Goal: Information Seeking & Learning: Learn about a topic

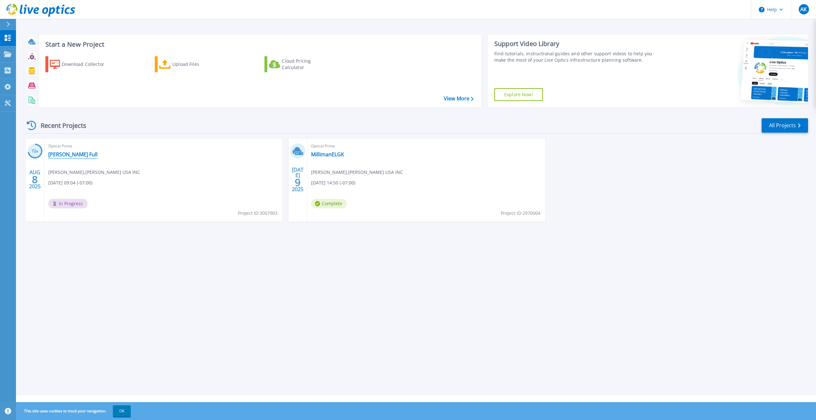
click at [69, 153] on link "[PERSON_NAME] Full" at bounding box center [72, 154] width 49 height 6
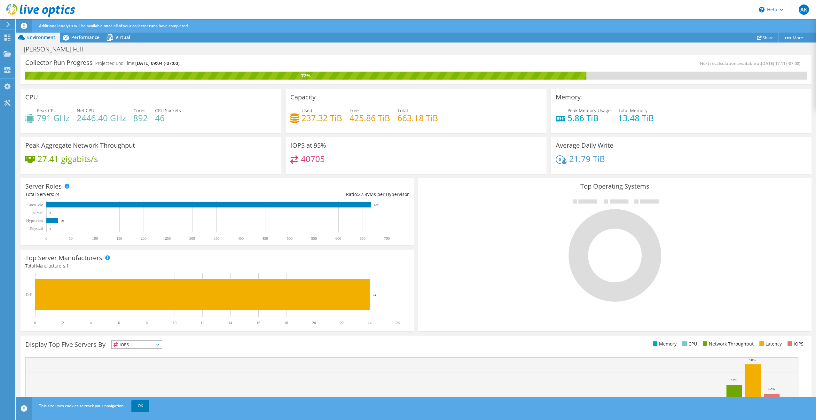
drag, startPoint x: 48, startPoint y: 62, endPoint x: 196, endPoint y: 63, distance: 147.8
click at [196, 63] on div "Collector Run Progress Projected End Time: 08/15/2025, 09:04 (-07:00)" at bounding box center [220, 66] width 391 height 12
click at [255, 62] on div "Collector Run Progress Projected End Time: 08/15/2025, 09:04 (-07:00)" at bounding box center [220, 66] width 391 height 12
click at [8, 54] on use at bounding box center [8, 53] width 8 height 5
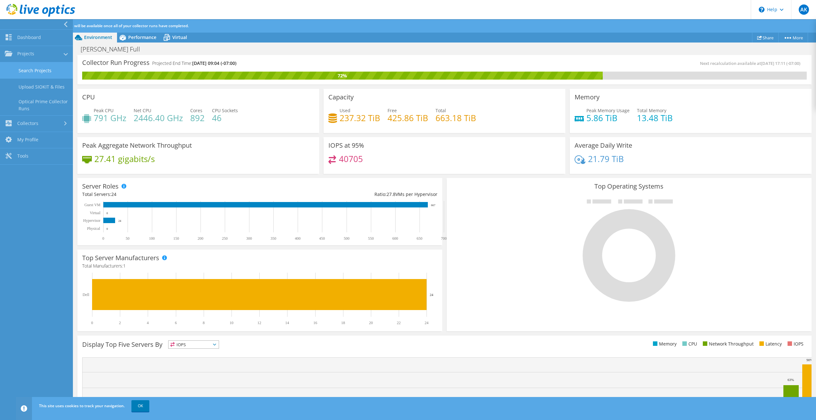
click at [37, 73] on link "Search Projects" at bounding box center [36, 70] width 73 height 16
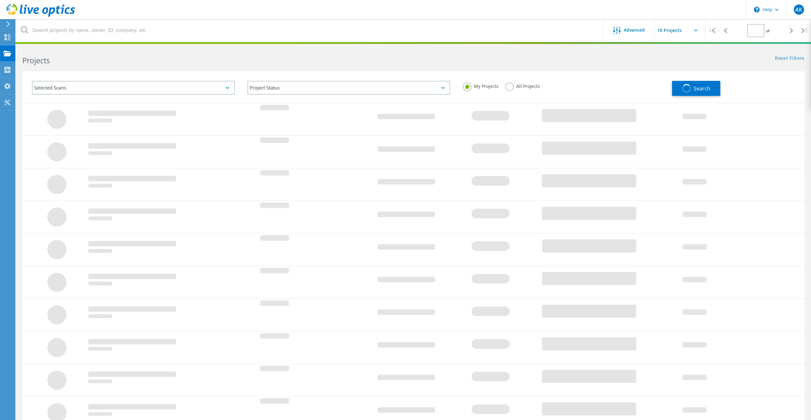
type input "1"
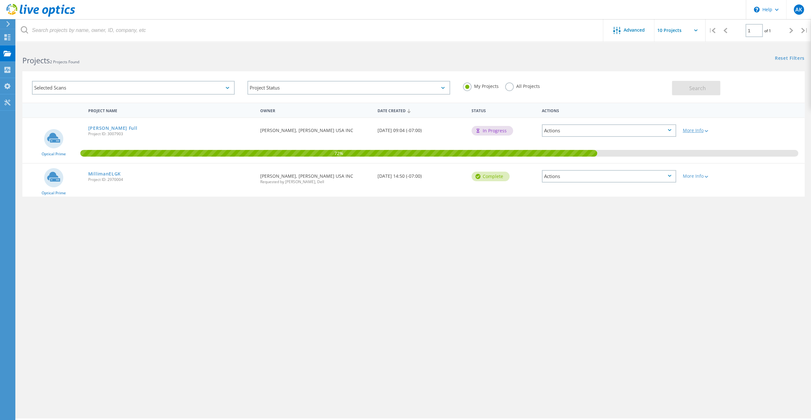
click at [705, 132] on div at bounding box center [706, 131] width 5 height 4
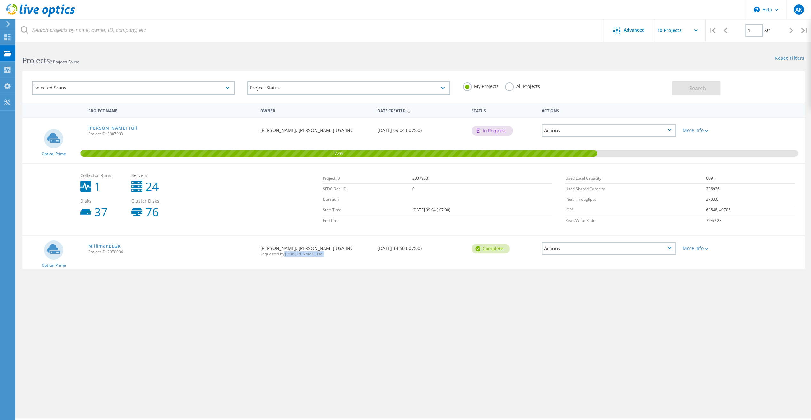
drag, startPoint x: 285, startPoint y: 254, endPoint x: 322, endPoint y: 254, distance: 37.1
click at [322, 254] on span "Requested by Michael Grady, Dell" at bounding box center [315, 254] width 111 height 4
drag, startPoint x: 322, startPoint y: 254, endPoint x: 393, endPoint y: 296, distance: 82.3
click at [393, 296] on div "Advanced | 1 of 1 | Email Address Project Name Company Date Created Project Id …" at bounding box center [413, 232] width 795 height 372
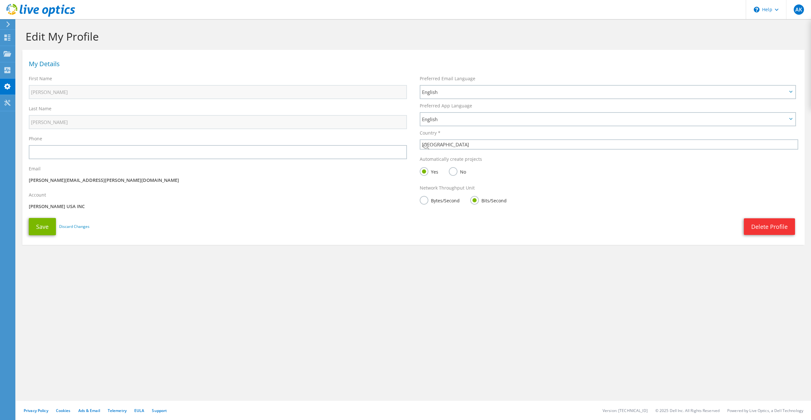
select select "224"
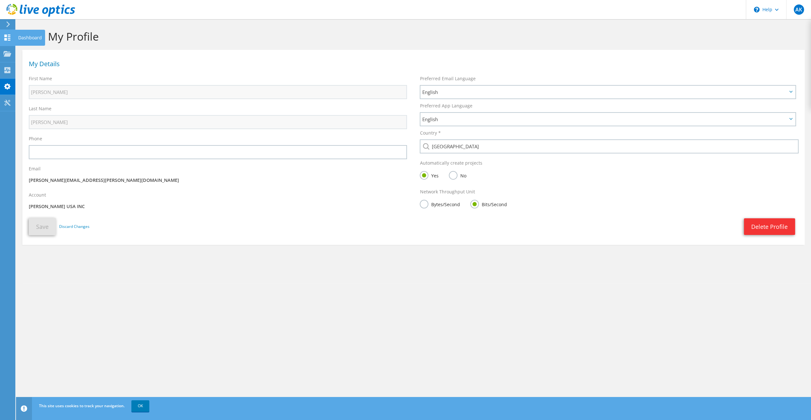
click at [10, 36] on use at bounding box center [7, 38] width 6 height 6
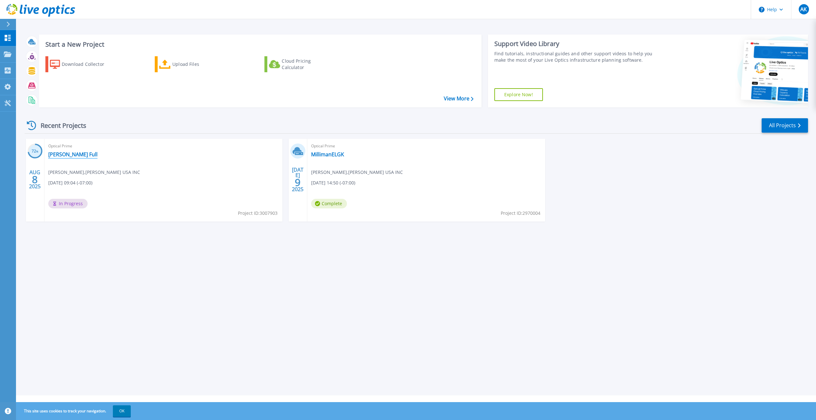
click at [63, 155] on link "[PERSON_NAME] Full" at bounding box center [72, 154] width 49 height 6
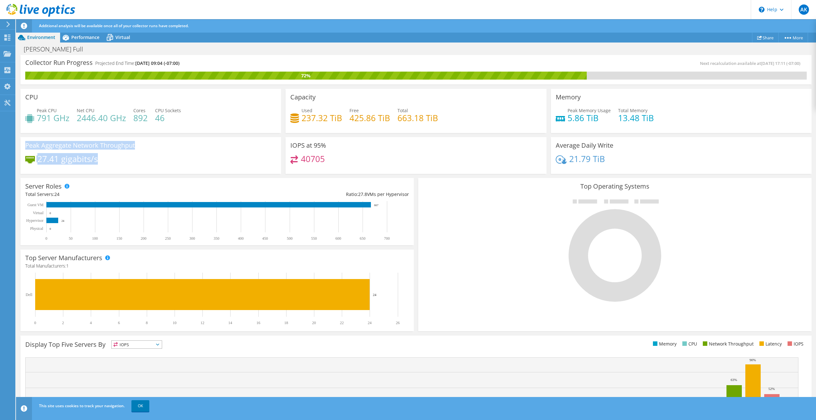
drag, startPoint x: 24, startPoint y: 145, endPoint x: 103, endPoint y: 160, distance: 80.2
click at [103, 160] on div "Peak Aggregate Network Throughput 27.41 gigabits/s" at bounding box center [150, 155] width 261 height 37
drag, startPoint x: 103, startPoint y: 160, endPoint x: 76, endPoint y: 152, distance: 28.1
click at [76, 152] on div "Peak Aggregate Network Throughput 27.41 gigabits/s" at bounding box center [150, 155] width 261 height 37
drag, startPoint x: 100, startPoint y: 157, endPoint x: 37, endPoint y: 157, distance: 63.3
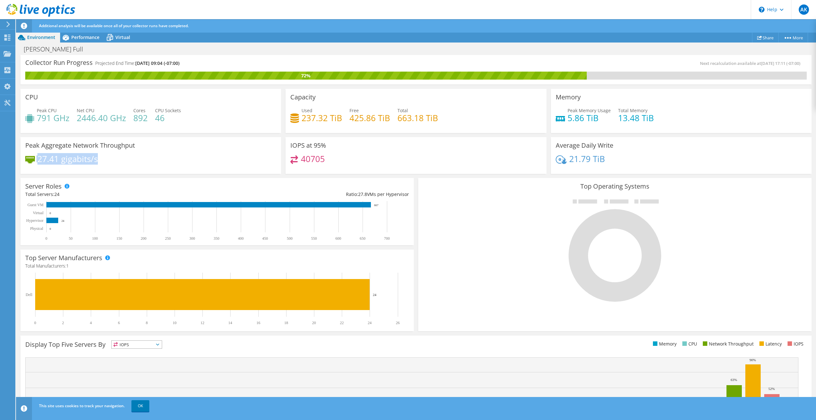
click at [37, 157] on div "27.41 gigabits/s" at bounding box center [150, 161] width 251 height 13
drag, startPoint x: 37, startPoint y: 157, endPoint x: 104, endPoint y: 155, distance: 66.9
click at [104, 155] on div "27.41 gigabits/s" at bounding box center [150, 161] width 251 height 13
drag, startPoint x: 289, startPoint y: 143, endPoint x: 327, endPoint y: 161, distance: 41.9
click at [327, 161] on div "IOPS at 95% 40705" at bounding box center [416, 155] width 261 height 37
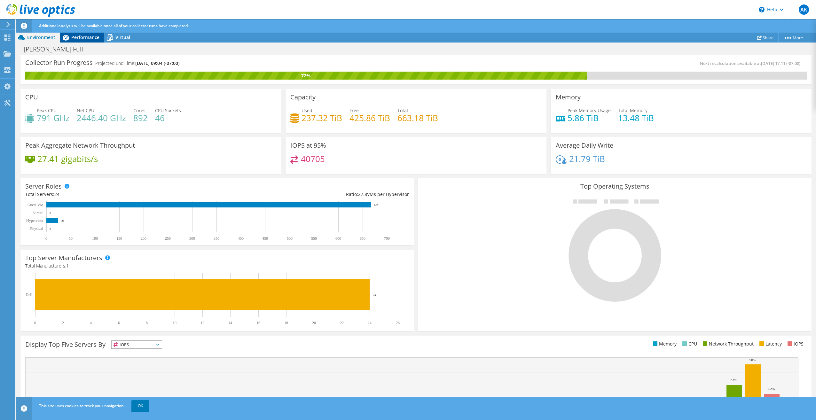
click at [87, 38] on span "Performance" at bounding box center [85, 37] width 28 height 6
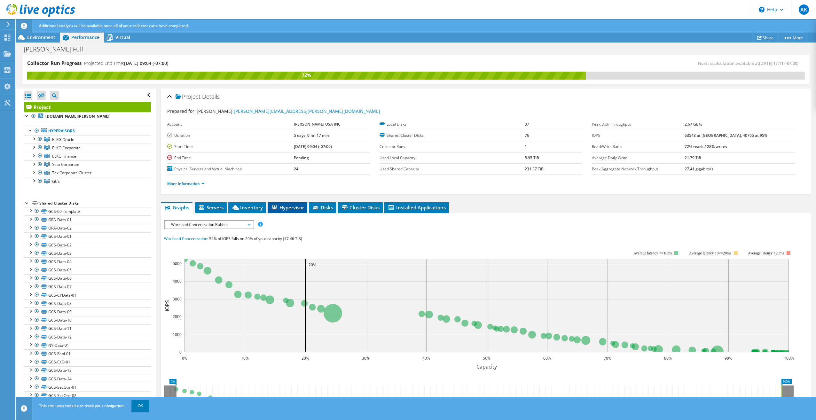
click at [289, 205] on span "Hypervisor" at bounding box center [287, 207] width 33 height 6
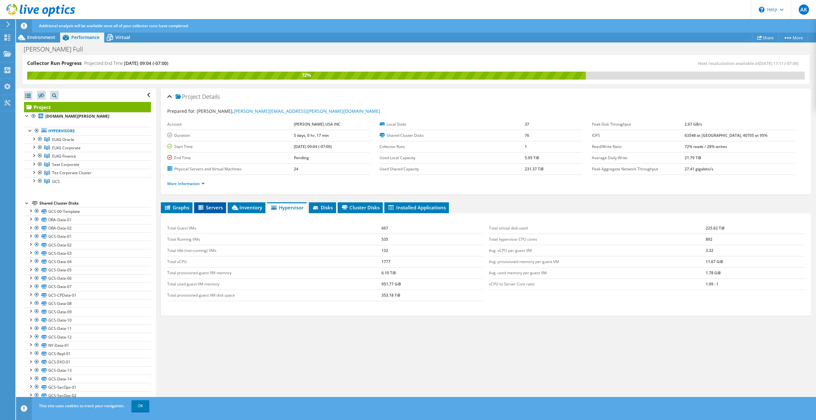
click at [207, 205] on span "Servers" at bounding box center [210, 207] width 26 height 6
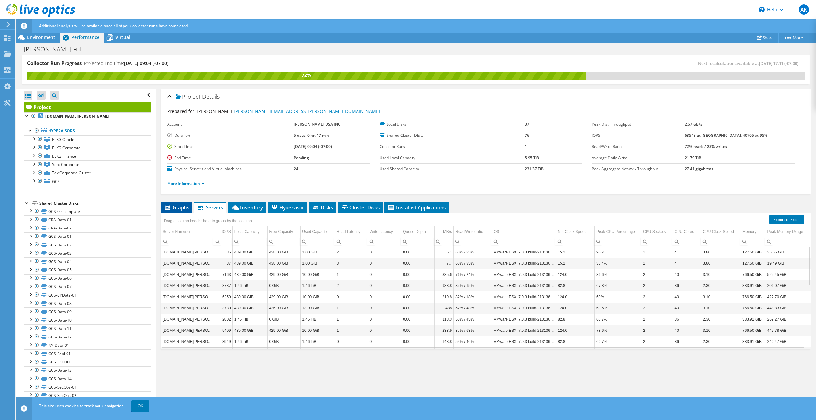
click at [179, 206] on span "Graphs" at bounding box center [176, 207] width 25 height 6
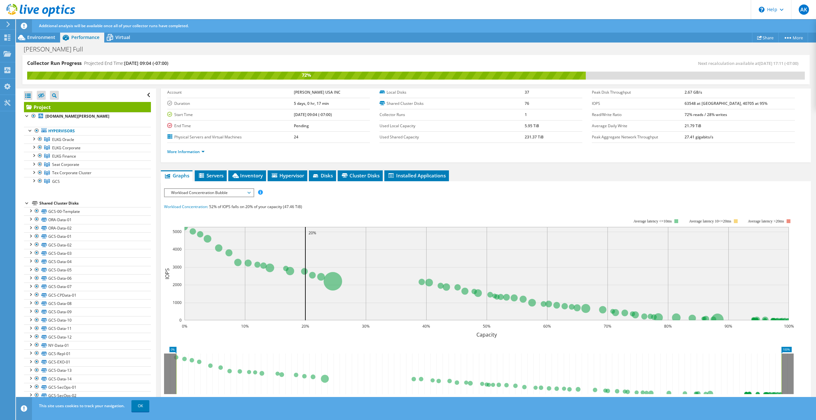
scroll to position [64, 0]
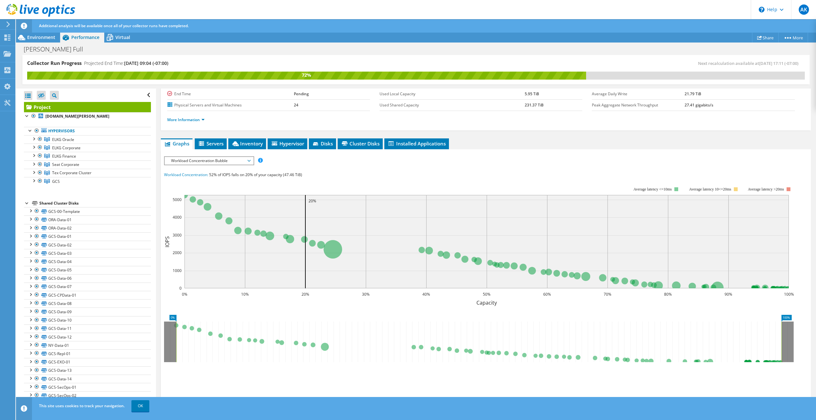
click at [214, 162] on span "Workload Concentration Bubble" at bounding box center [209, 161] width 82 height 8
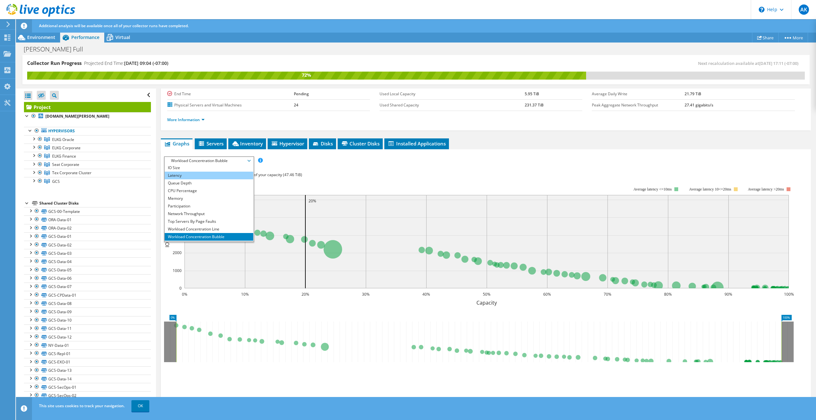
scroll to position [23, 0]
click at [343, 154] on div "IOPS Disk Throughput IO Size Latency Queue Depth CPU Percentage Memory Page Fau…" at bounding box center [486, 273] width 644 height 240
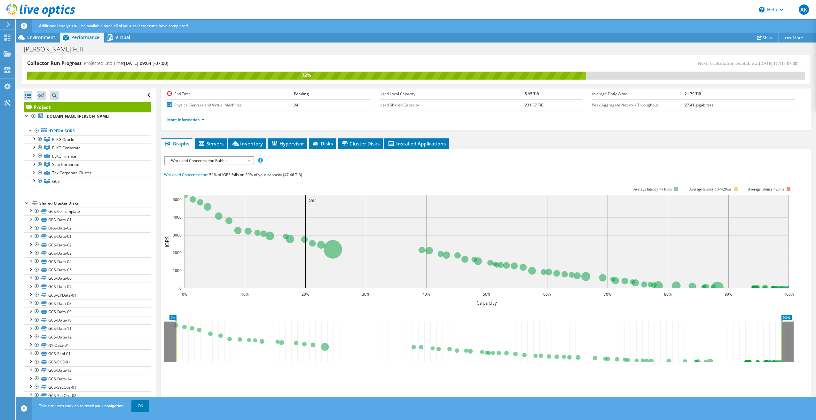
click at [238, 158] on span "Workload Concentration Bubble" at bounding box center [209, 161] width 82 height 8
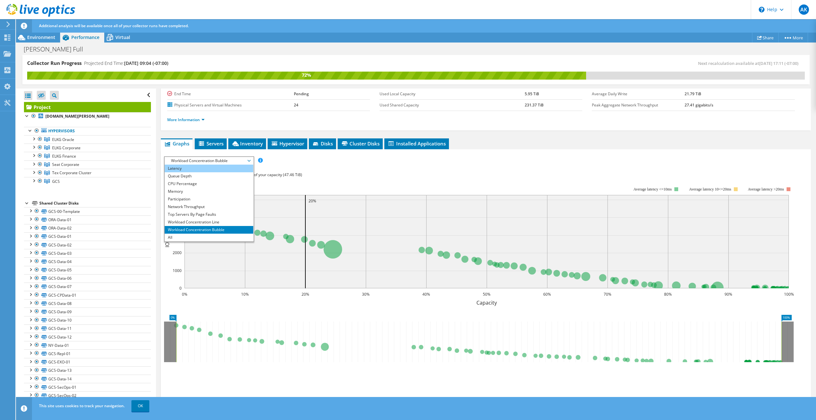
click at [216, 167] on li "Latency" at bounding box center [209, 169] width 89 height 8
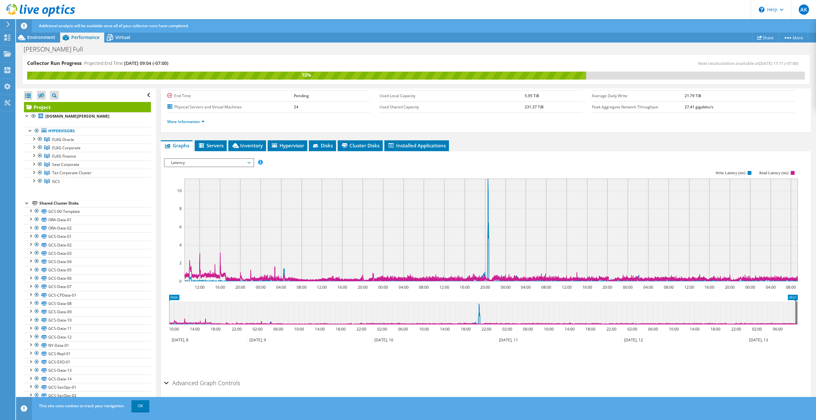
scroll to position [60, 0]
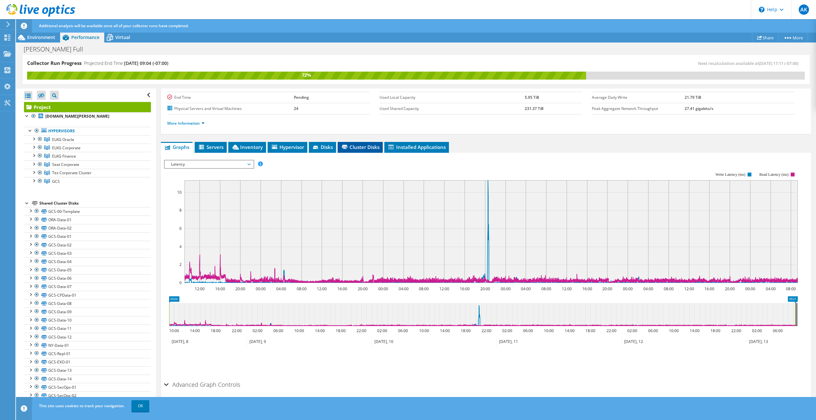
click at [354, 149] on span "Cluster Disks" at bounding box center [360, 147] width 39 height 6
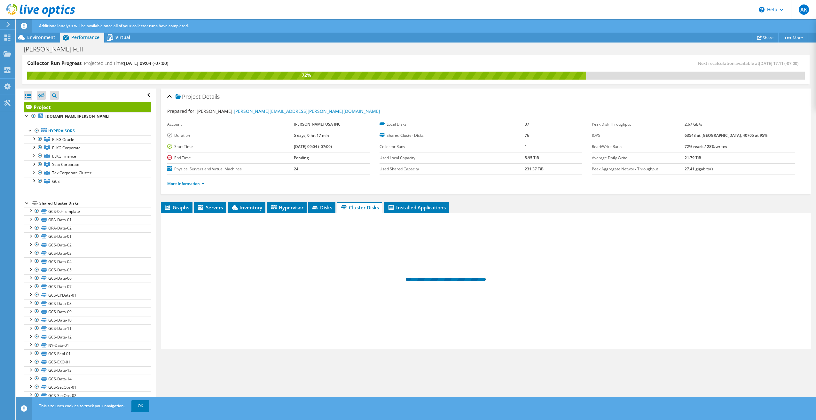
scroll to position [0, 0]
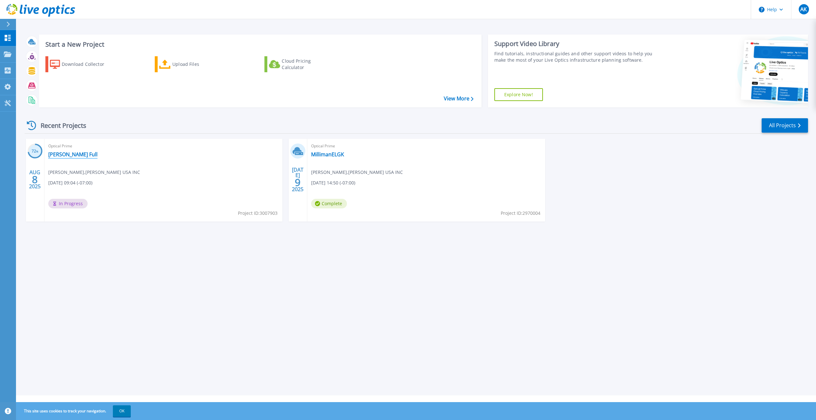
click at [63, 154] on link "[PERSON_NAME] Full" at bounding box center [72, 154] width 49 height 6
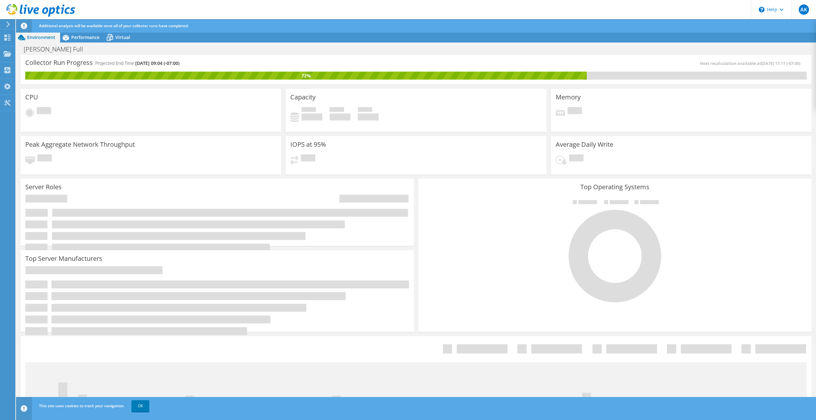
click at [88, 25] on span "Additional analysis will be available once all of your collector runs have comp…" at bounding box center [114, 25] width 150 height 5
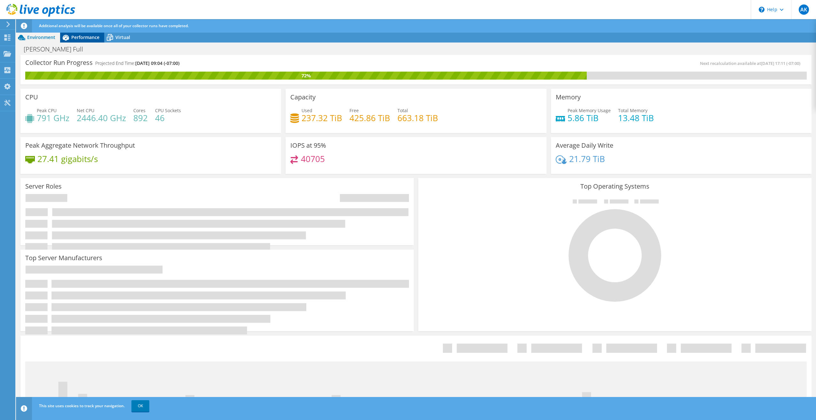
click at [88, 36] on span "Performance" at bounding box center [85, 37] width 28 height 6
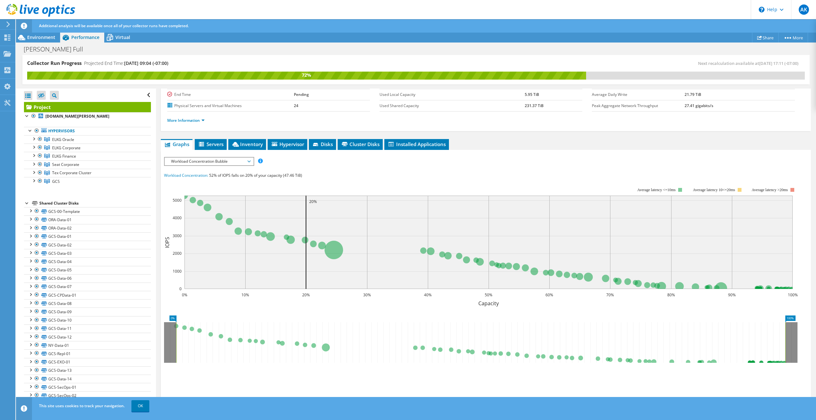
scroll to position [64, 0]
click at [329, 141] on span "Disks" at bounding box center [322, 143] width 21 height 6
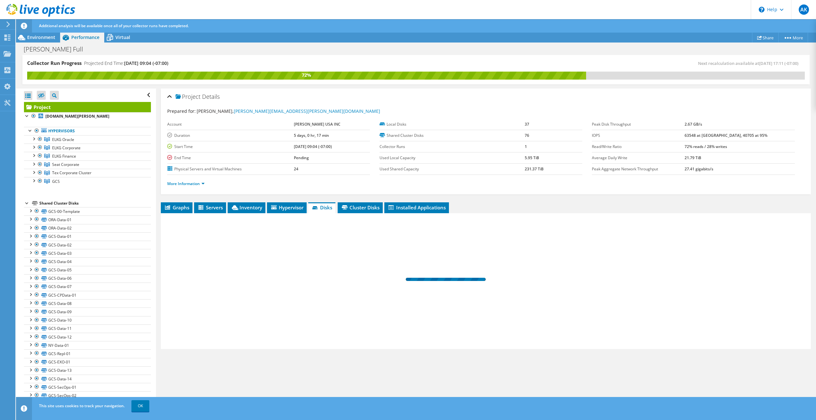
scroll to position [0, 0]
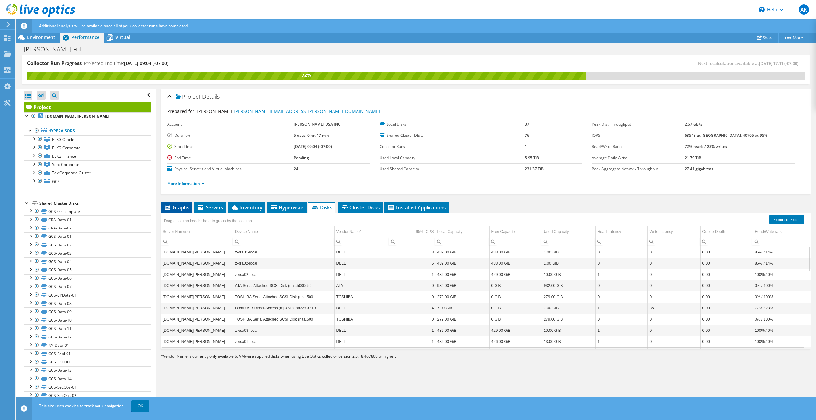
click at [176, 208] on span "Graphs" at bounding box center [176, 207] width 25 height 6
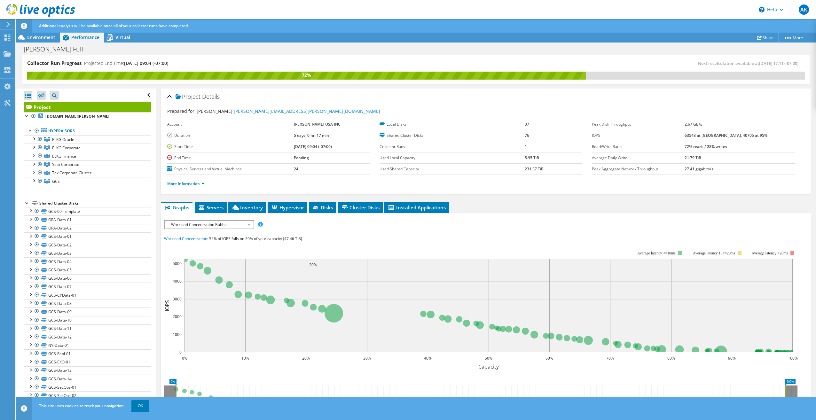
click at [210, 224] on span "Workload Concentration Bubble" at bounding box center [209, 225] width 82 height 8
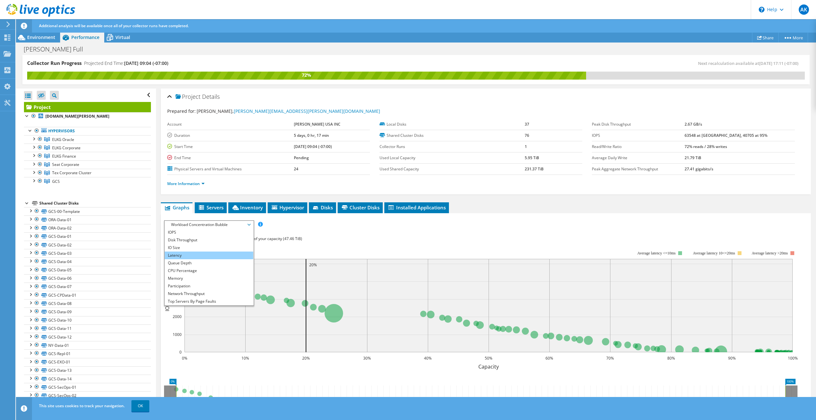
click at [210, 253] on li "Latency" at bounding box center [209, 256] width 89 height 8
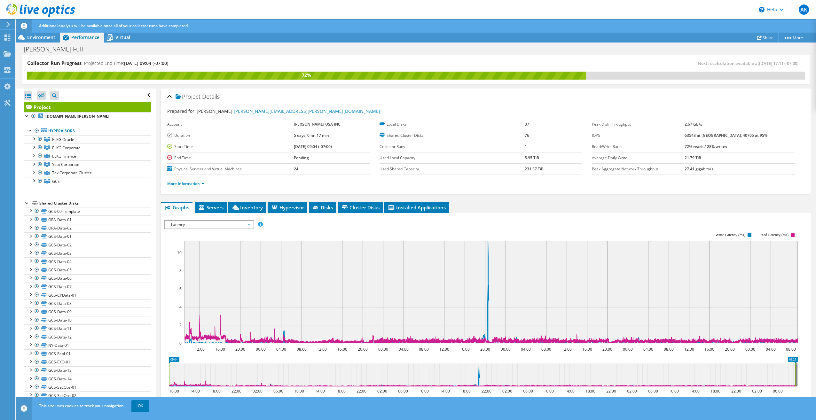
scroll to position [32, 0]
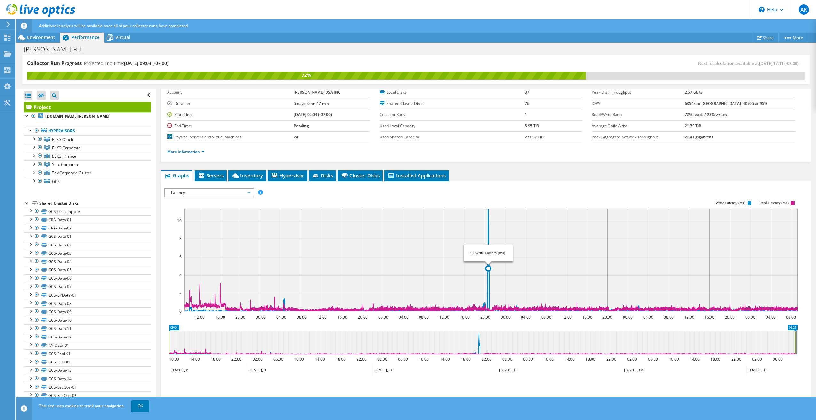
click at [488, 257] on icon at bounding box center [492, 260] width 615 height 103
click at [198, 152] on link "More Information" at bounding box center [185, 151] width 37 height 5
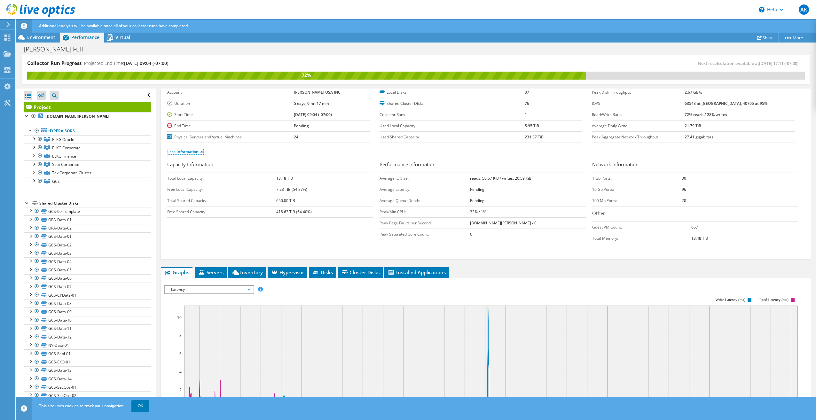
scroll to position [64, 0]
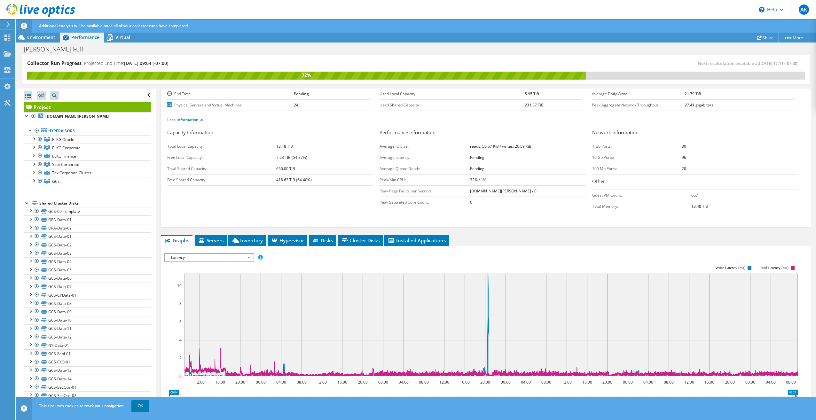
drag, startPoint x: 471, startPoint y: 190, endPoint x: 523, endPoint y: 187, distance: 51.9
click at [523, 187] on tr "Peak Page Faults per Second: elkg-oraesx01.milliman.com / 0" at bounding box center [483, 191] width 206 height 11
drag, startPoint x: 523, startPoint y: 187, endPoint x: 556, endPoint y: 193, distance: 33.4
click at [556, 193] on td "elkg-oraesx01.milliman.com / 0" at bounding box center [527, 191] width 115 height 11
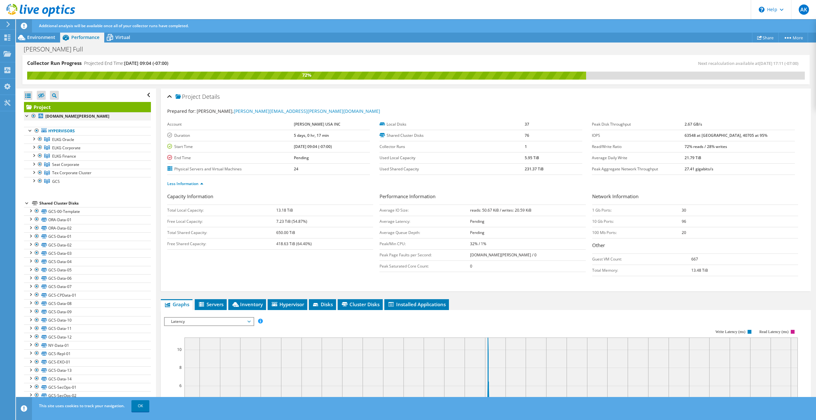
click at [28, 117] on div at bounding box center [27, 115] width 6 height 6
click at [124, 36] on span "Virtual" at bounding box center [122, 37] width 15 height 6
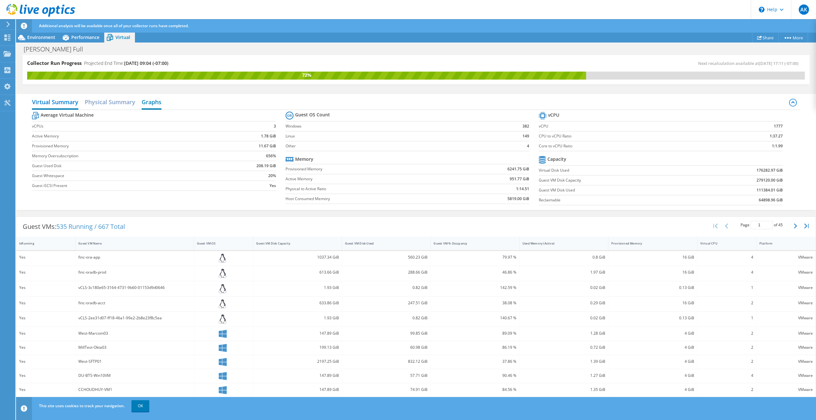
click at [145, 101] on h2 "Graphs" at bounding box center [152, 103] width 20 height 14
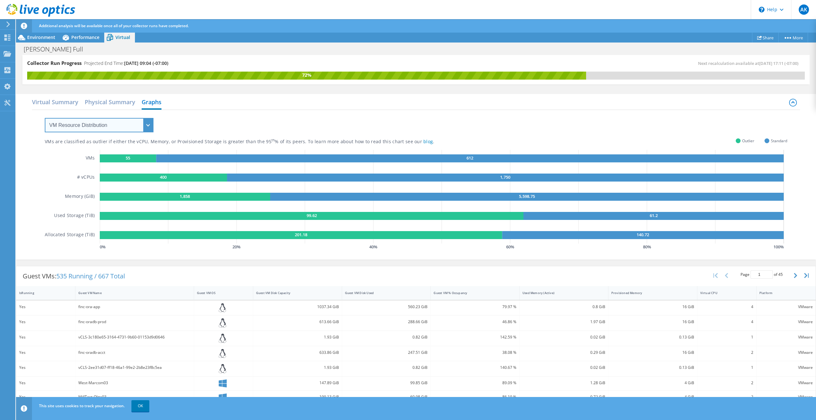
click at [139, 125] on select "VM Resource Distribution Provisioning Contrast Over Provisioning" at bounding box center [99, 125] width 109 height 14
click at [45, 118] on select "VM Resource Distribution Provisioning Contrast Over Provisioning" at bounding box center [99, 125] width 109 height 14
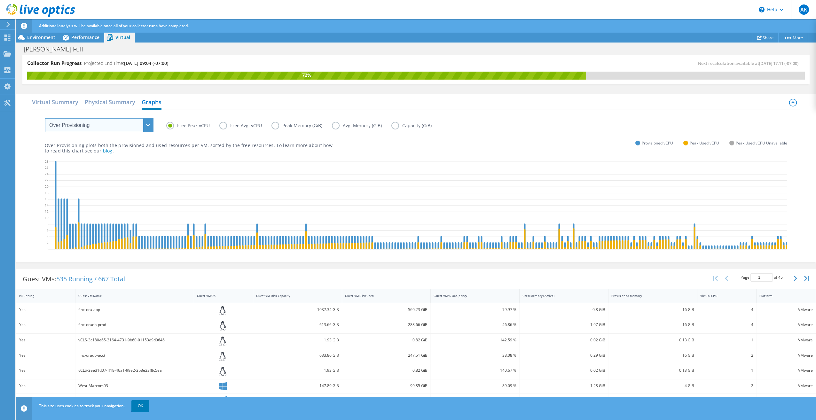
click at [150, 124] on select "VM Resource Distribution Provisioning Contrast Over Provisioning" at bounding box center [99, 125] width 109 height 14
click at [45, 118] on select "VM Resource Distribution Provisioning Contrast Over Provisioning" at bounding box center [99, 125] width 109 height 14
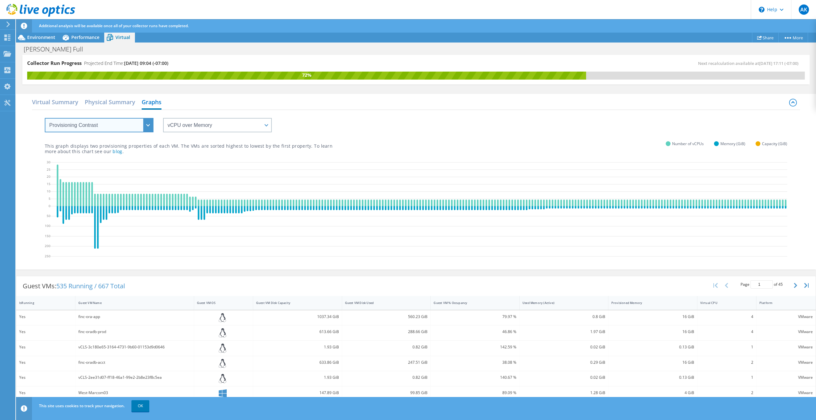
click at [145, 125] on select "VM Resource Distribution Provisioning Contrast Over Provisioning" at bounding box center [99, 125] width 109 height 14
select select "VM Resource Distribution"
click at [45, 118] on select "VM Resource Distribution Provisioning Contrast Over Provisioning" at bounding box center [99, 125] width 109 height 14
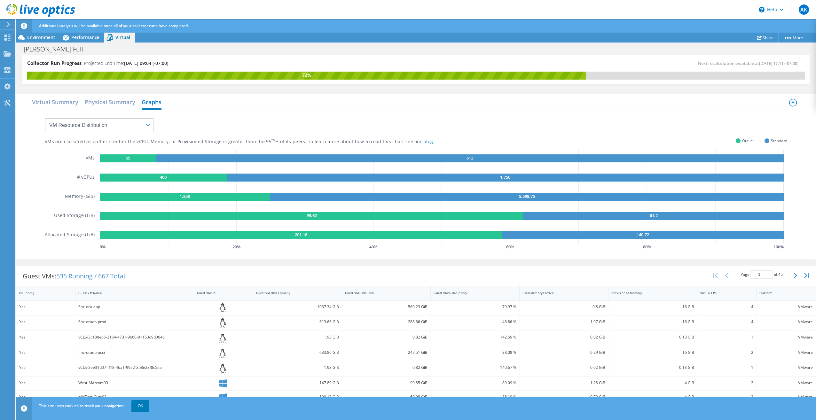
drag, startPoint x: 461, startPoint y: 160, endPoint x: 474, endPoint y: 159, distance: 12.8
click at [474, 159] on rect at bounding box center [470, 158] width 628 height 8
click at [126, 157] on text "55" at bounding box center [128, 158] width 4 height 6
drag, startPoint x: 124, startPoint y: 157, endPoint x: 129, endPoint y: 162, distance: 6.6
click at [129, 162] on rect at bounding box center [128, 158] width 56 height 8
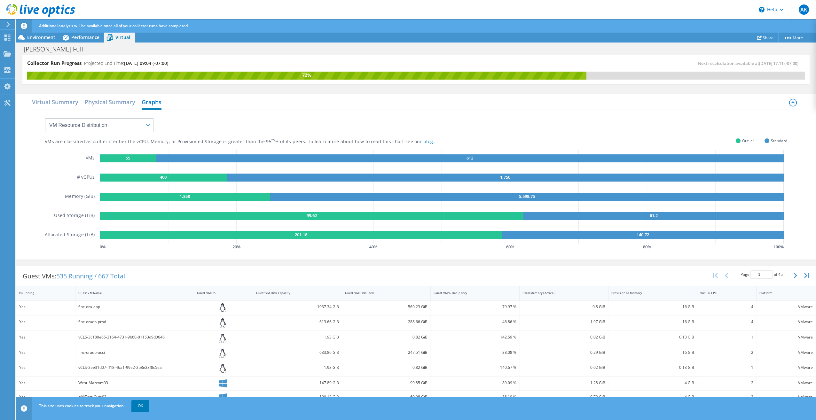
drag, startPoint x: 124, startPoint y: 158, endPoint x: 129, endPoint y: 158, distance: 5.4
click at [129, 158] on rect at bounding box center [128, 158] width 56 height 8
click at [38, 36] on div "Dashboard" at bounding box center [30, 38] width 30 height 16
click at [51, 36] on span "Environment" at bounding box center [41, 37] width 28 height 6
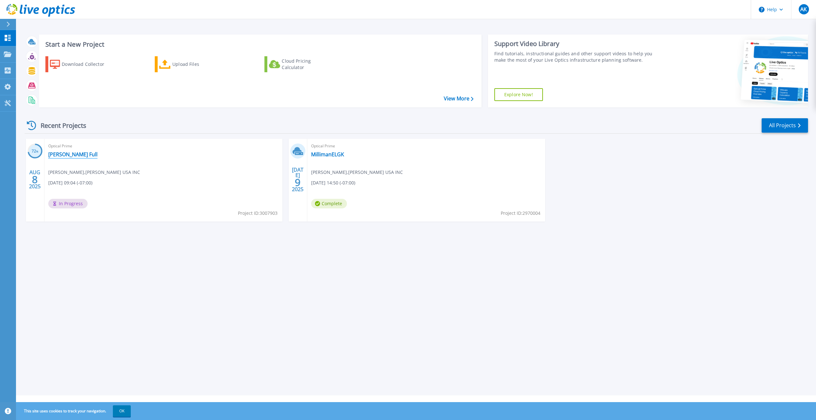
click at [63, 154] on link "[PERSON_NAME] Full" at bounding box center [72, 154] width 49 height 6
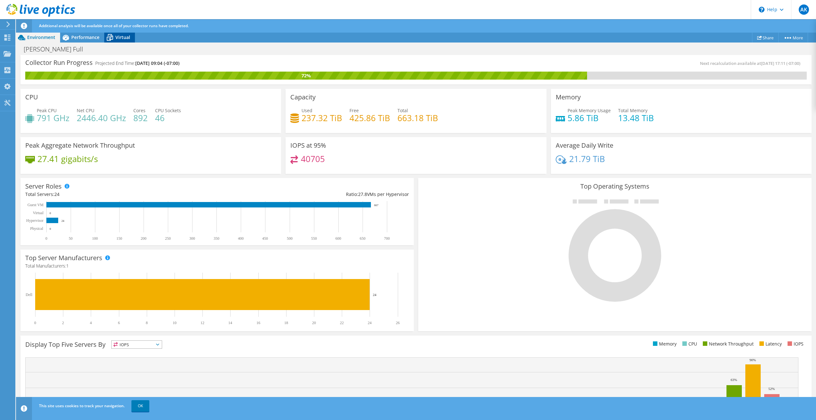
click at [123, 39] on span "Virtual" at bounding box center [122, 37] width 15 height 6
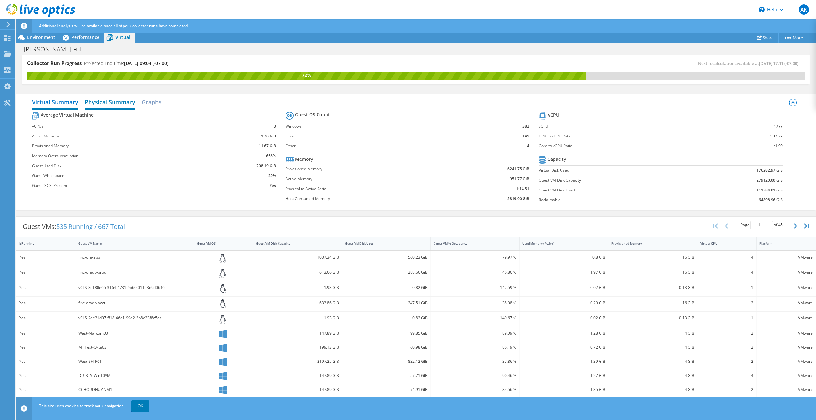
click at [96, 105] on h2 "Physical Summary" at bounding box center [110, 103] width 51 height 14
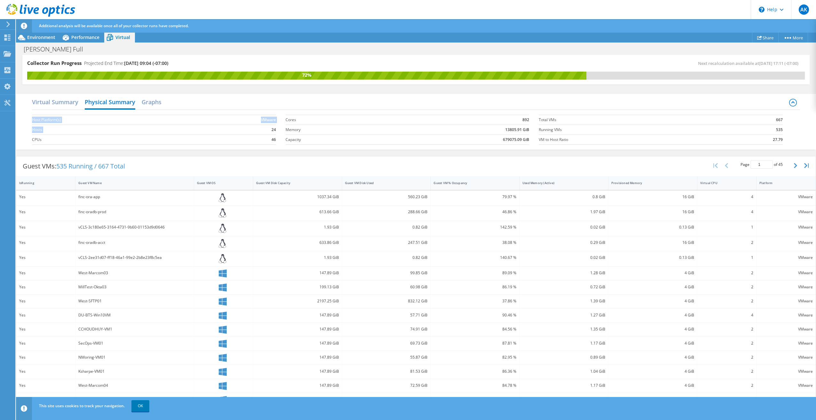
drag, startPoint x: 275, startPoint y: 129, endPoint x: 267, endPoint y: 128, distance: 8.7
click at [267, 128] on section "Host Platform(s) VMware Hosts 24 CPUs 46" at bounding box center [159, 130] width 254 height 36
click at [87, 38] on span "Performance" at bounding box center [85, 37] width 28 height 6
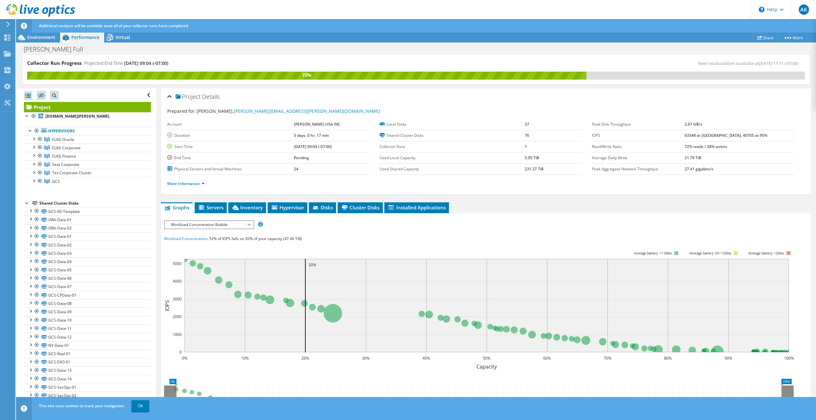
click at [219, 223] on span "Workload Concentration Bubble" at bounding box center [209, 225] width 82 height 8
click at [352, 189] on div "More Information" at bounding box center [485, 184] width 637 height 18
click at [204, 221] on span "Workload Concentration Bubble" at bounding box center [209, 225] width 82 height 8
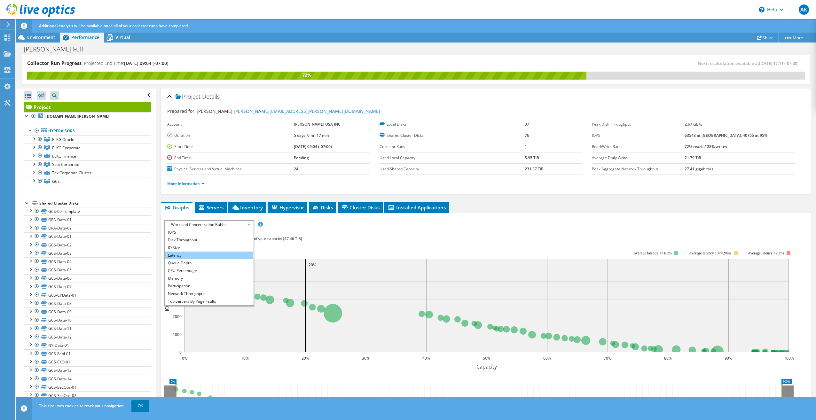
click at [206, 252] on li "Latency" at bounding box center [209, 256] width 89 height 8
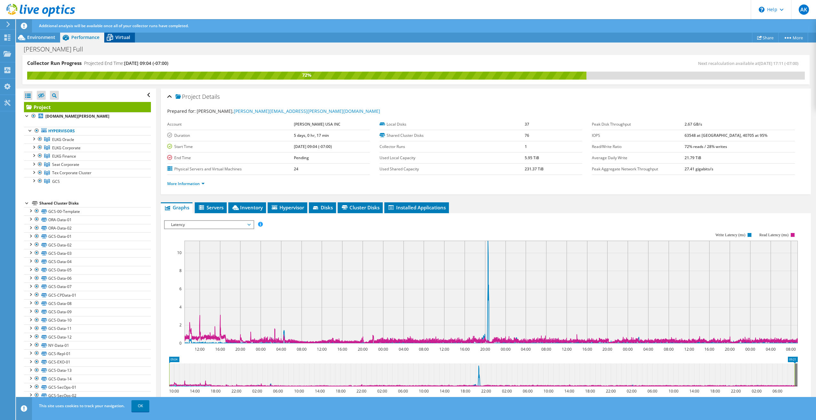
click at [122, 34] on div "Virtual" at bounding box center [119, 37] width 31 height 10
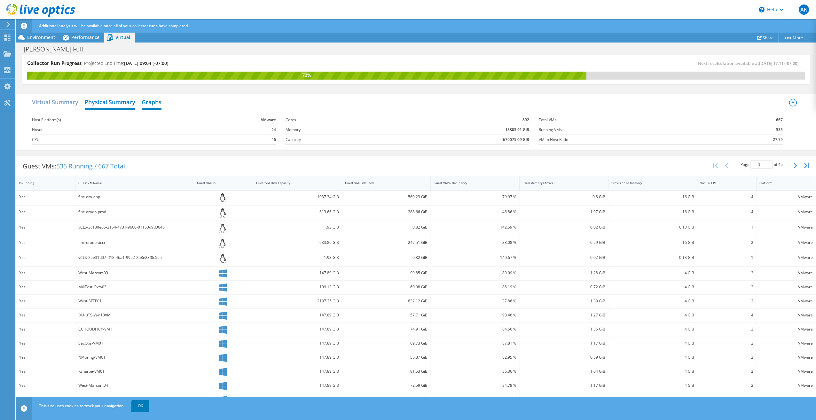
click at [151, 103] on h2 "Graphs" at bounding box center [152, 103] width 20 height 14
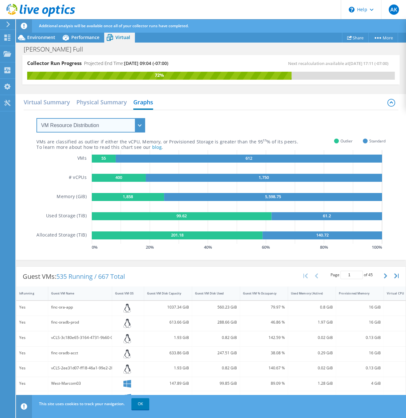
click at [141, 123] on select "VM Resource Distribution Provisioning Contrast Over Provisioning" at bounding box center [90, 125] width 109 height 14
click at [196, 122] on div "VMs are classified as outlier if either the vCPU, Memory, or Provisioned Storag…" at bounding box center [210, 181] width 349 height 142
click at [121, 178] on rect at bounding box center [119, 178] width 54 height 8
drag, startPoint x: 65, startPoint y: 178, endPoint x: 85, endPoint y: 180, distance: 20.6
click at [85, 180] on div "VMs # vCPUs Memory (GiB) Used Storage (TiB) Allocated Storage (TiB)" at bounding box center [63, 201] width 55 height 102
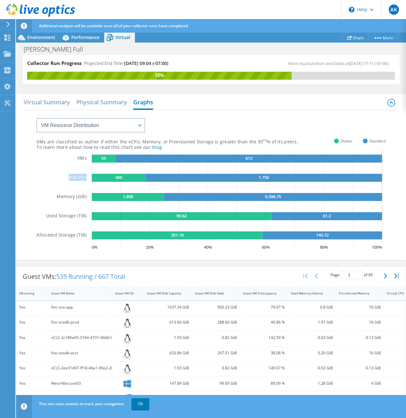
drag, startPoint x: 85, startPoint y: 180, endPoint x: 70, endPoint y: 177, distance: 14.9
click at [70, 177] on h5 "# vCPUs" at bounding box center [78, 178] width 18 height 8
click at [58, 179] on div "VMs # vCPUs Memory (GiB) Used Storage (TiB) Allocated Storage (TiB)" at bounding box center [63, 201] width 55 height 102
click at [118, 176] on text "400" at bounding box center [118, 177] width 7 height 6
click at [176, 178] on rect at bounding box center [264, 178] width 236 height 8
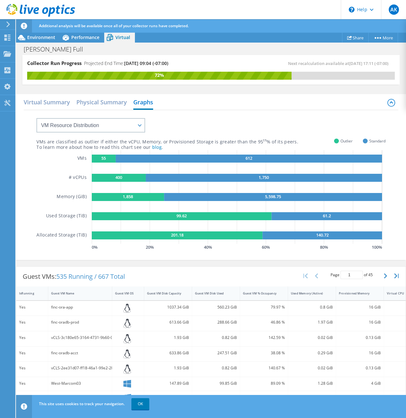
click at [268, 175] on rect at bounding box center [264, 178] width 236 height 8
click at [268, 175] on g "1,750" at bounding box center [264, 178] width 236 height 8
drag, startPoint x: 268, startPoint y: 175, endPoint x: 338, endPoint y: 172, distance: 70.4
click at [338, 172] on icon "55 612 400 1,750 1,858 5,598.75 99.62 61.2 201.18 140.72" at bounding box center [239, 197] width 294 height 94
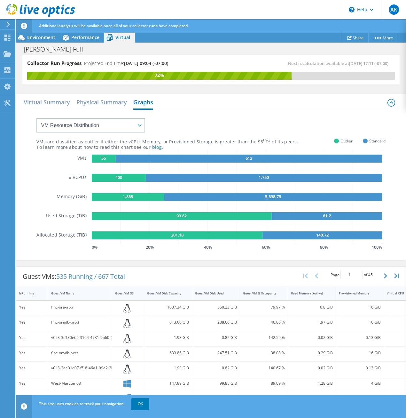
click at [349, 177] on rect at bounding box center [264, 178] width 236 height 8
click at [53, 229] on div "VMs # vCPUs Memory (GiB) Used Storage (TiB) Allocated Storage (TiB)" at bounding box center [63, 201] width 55 height 102
drag, startPoint x: 53, startPoint y: 229, endPoint x: 36, endPoint y: 170, distance: 62.3
click at [36, 170] on div "VMs are classified as outlier if either the vCPU, Memory, or Provisioned Storag…" at bounding box center [211, 184] width 375 height 148
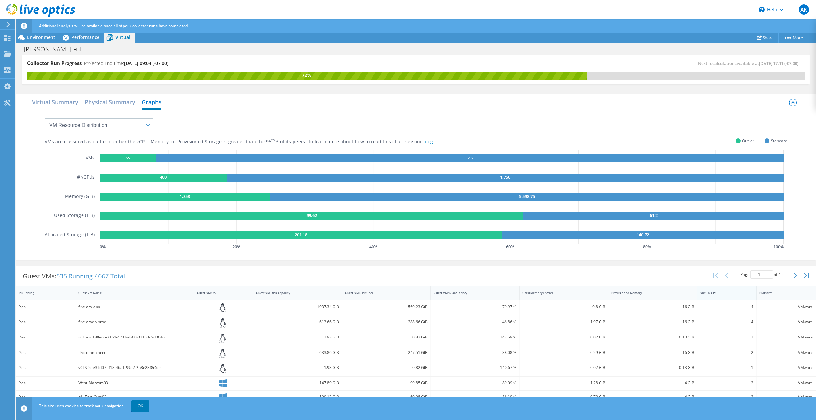
click at [708, 293] on div "Virtual CPU" at bounding box center [722, 293] width 45 height 4
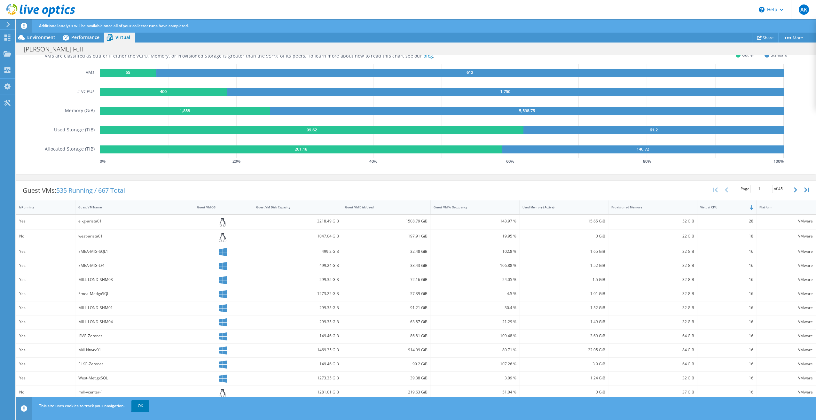
scroll to position [95, 0]
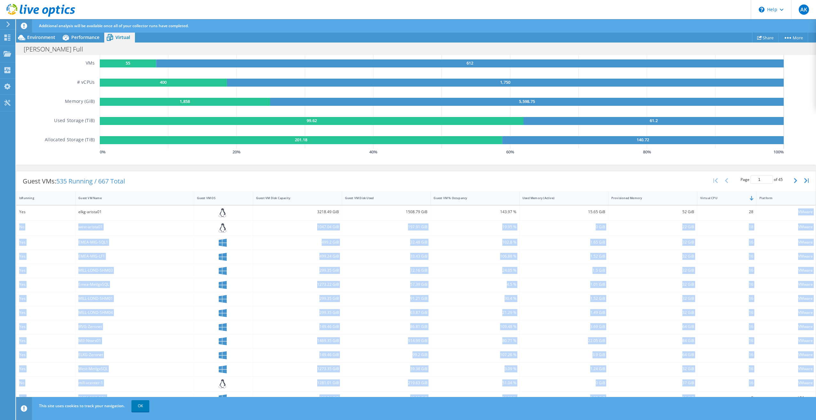
drag, startPoint x: 755, startPoint y: 210, endPoint x: 739, endPoint y: 392, distance: 182.4
click at [739, 392] on div "Yes elkg-arista01 3218.49 GiB 1508.79 GiB 143.97 % 15.65 GiB 52 GiB 28 VMware N…" at bounding box center [416, 313] width 800 height 214
click at [710, 197] on div "Virtual CPU" at bounding box center [722, 198] width 45 height 4
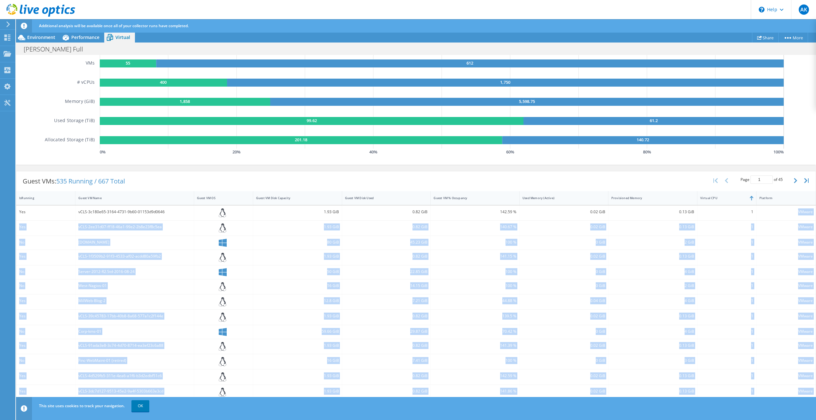
click at [739, 228] on div "1" at bounding box center [726, 227] width 53 height 7
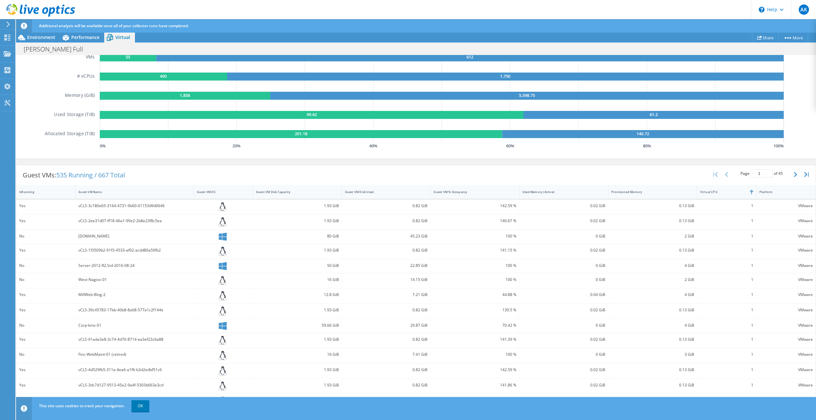
scroll to position [105, 0]
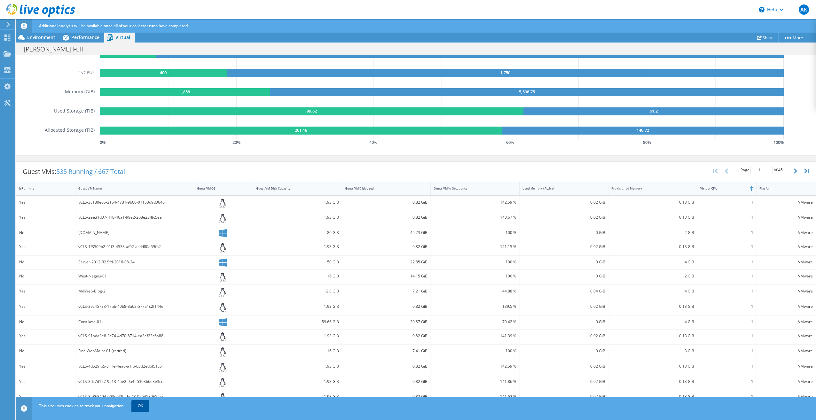
click at [139, 406] on link "OK" at bounding box center [140, 406] width 18 height 12
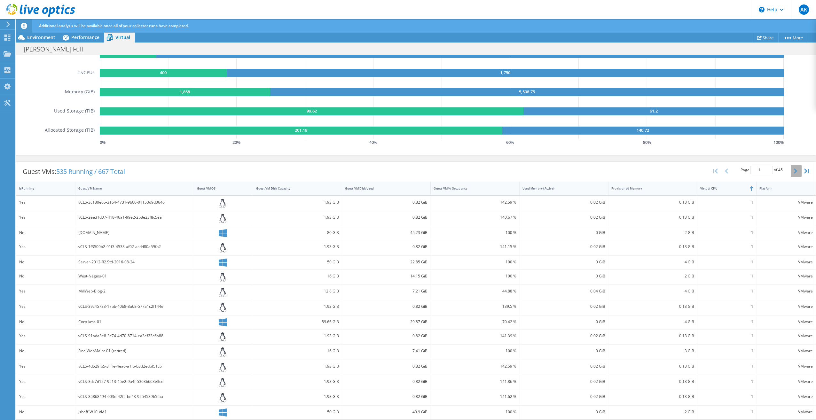
click at [794, 169] on icon "button" at bounding box center [795, 171] width 3 height 5
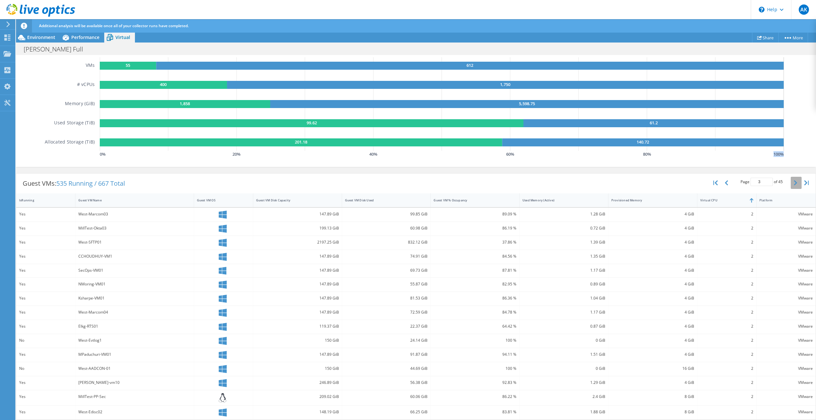
click at [789, 169] on div "Virtual Summary Physical Summary Graphs VM Resource Distribution Provisioning C…" at bounding box center [416, 84] width 800 height 172
drag, startPoint x: 789, startPoint y: 169, endPoint x: 791, endPoint y: 184, distance: 15.1
click at [794, 184] on icon "button" at bounding box center [795, 182] width 3 height 5
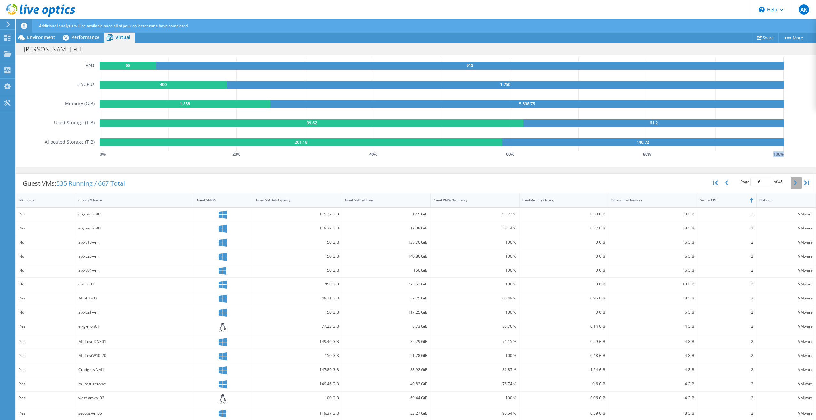
click at [794, 184] on icon "button" at bounding box center [795, 182] width 3 height 5
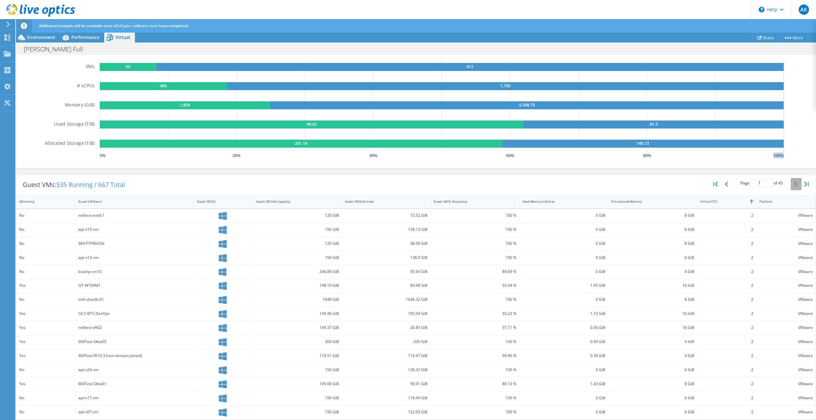
click at [794, 184] on icon "button" at bounding box center [795, 184] width 3 height 5
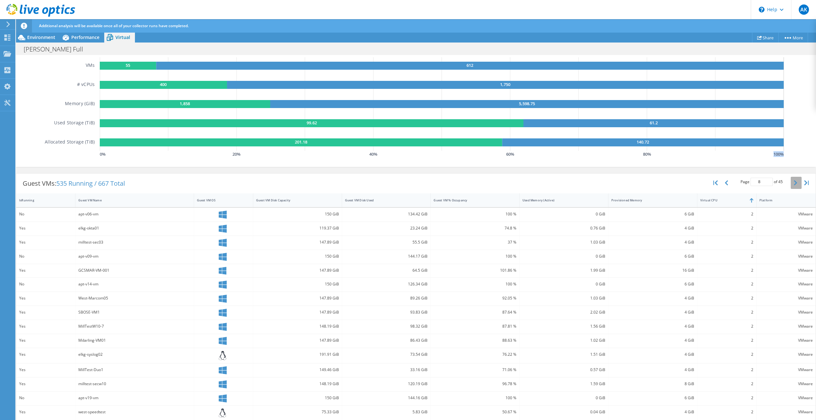
click at [794, 184] on icon "button" at bounding box center [795, 182] width 3 height 5
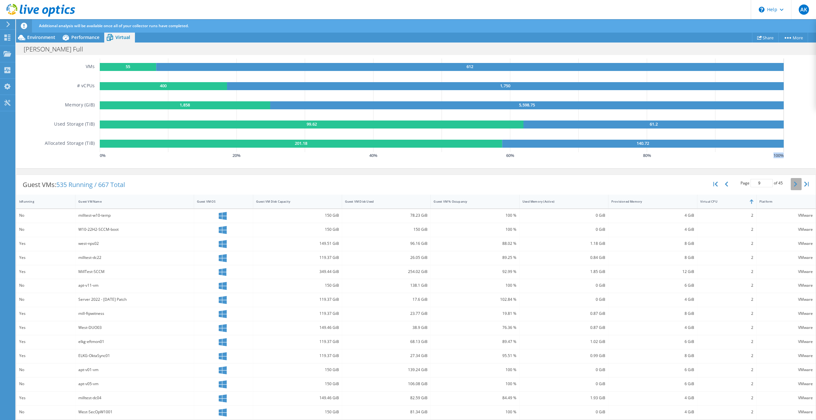
click at [794, 184] on icon "button" at bounding box center [795, 184] width 3 height 5
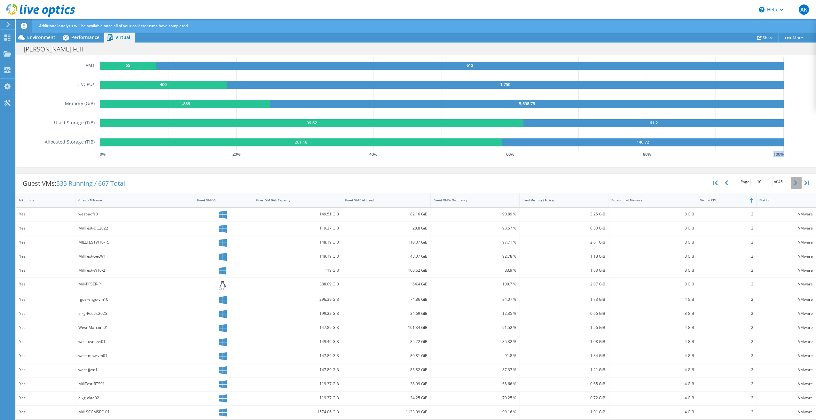
click at [794, 184] on icon "button" at bounding box center [795, 182] width 3 height 5
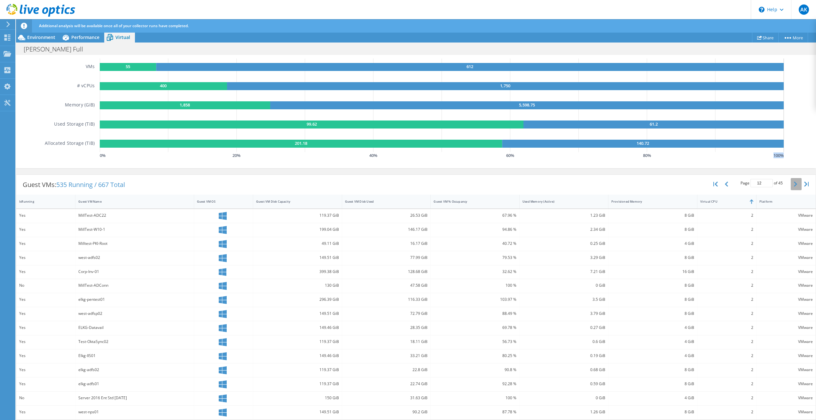
click at [794, 184] on icon "button" at bounding box center [795, 184] width 3 height 5
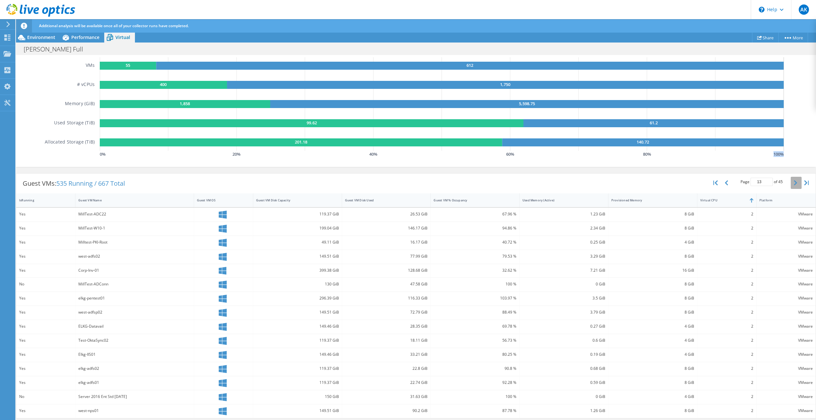
click at [794, 184] on icon "button" at bounding box center [795, 182] width 3 height 5
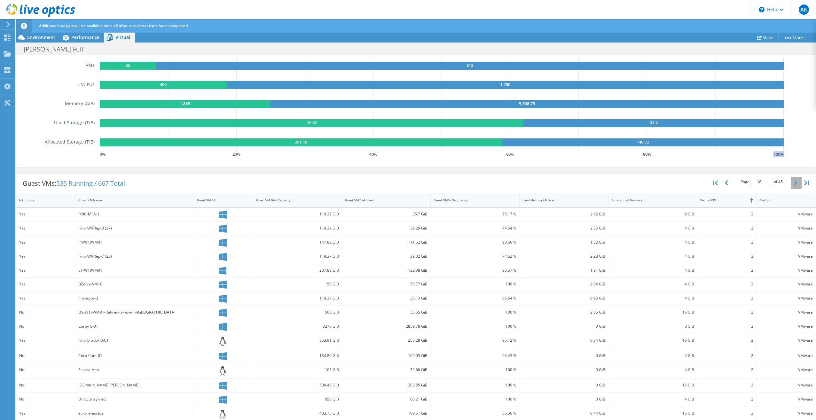
click at [794, 184] on icon "button" at bounding box center [795, 182] width 3 height 5
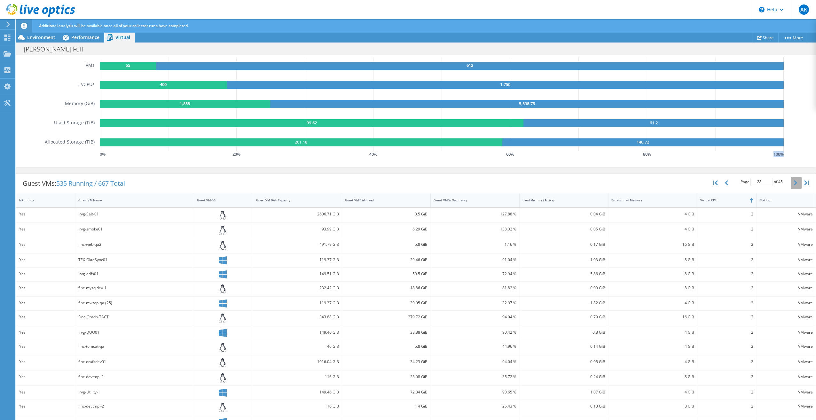
click at [794, 184] on icon "button" at bounding box center [795, 182] width 3 height 5
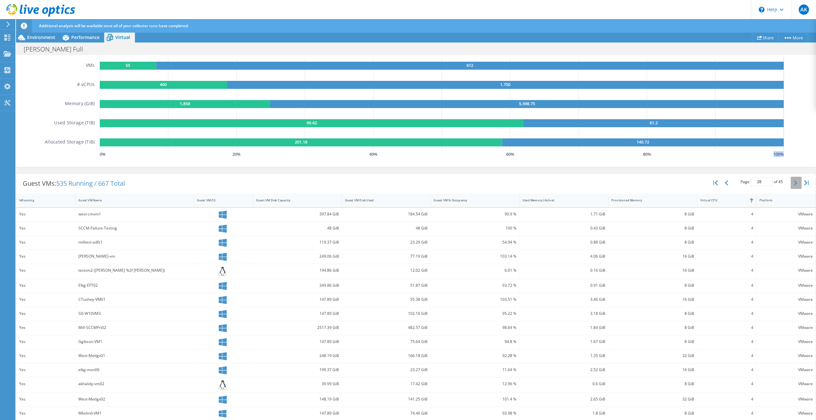
click at [794, 184] on icon "button" at bounding box center [795, 182] width 3 height 5
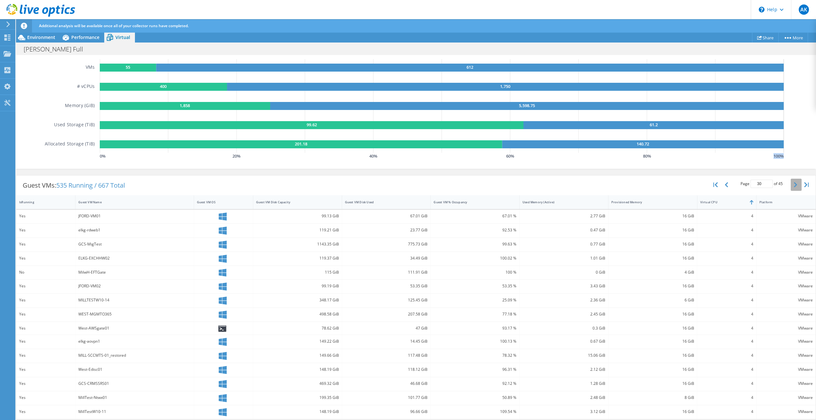
click at [794, 184] on icon "button" at bounding box center [795, 184] width 3 height 5
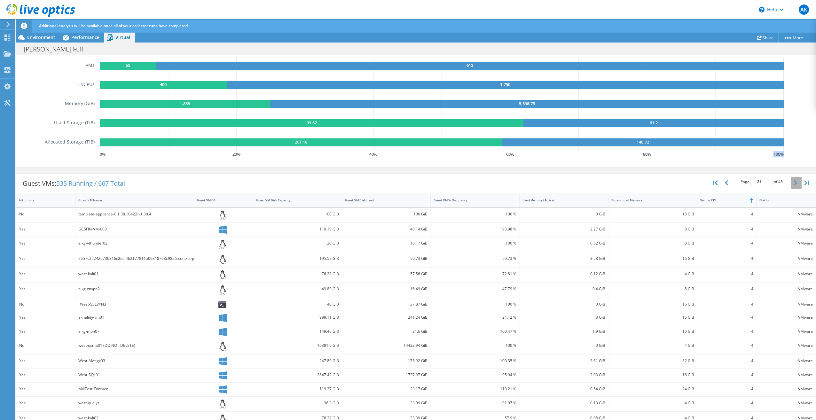
click at [794, 184] on icon "button" at bounding box center [795, 182] width 3 height 5
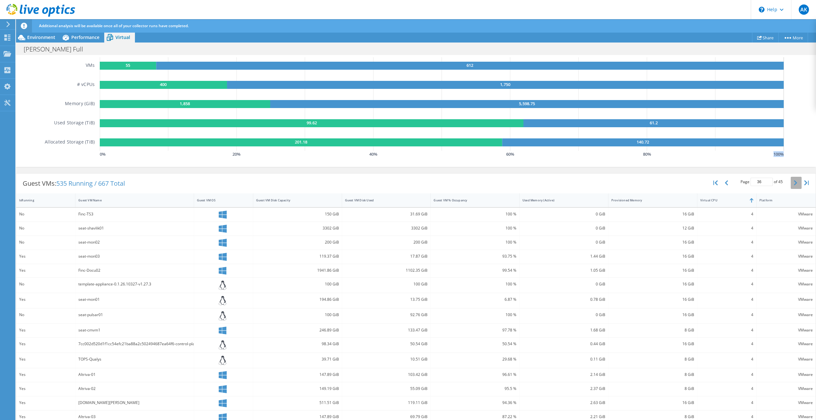
click at [794, 184] on icon "button" at bounding box center [795, 182] width 3 height 5
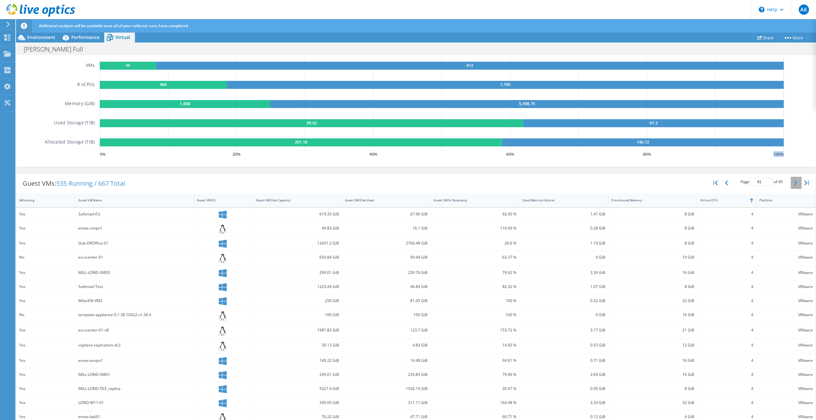
click at [794, 184] on icon "button" at bounding box center [795, 182] width 3 height 5
type input "45"
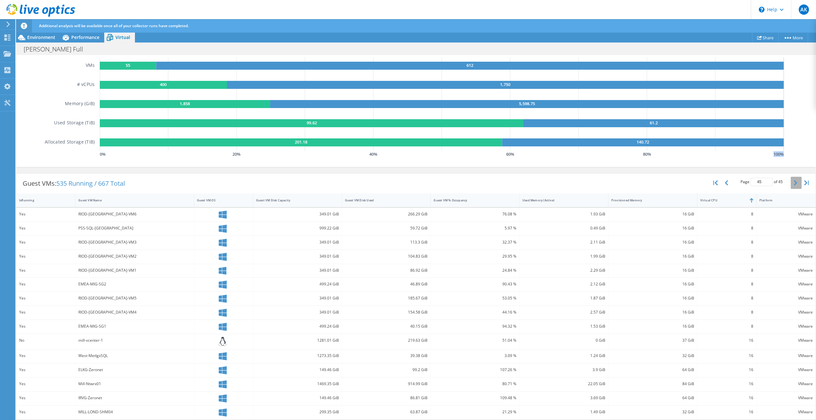
scroll to position [0, 0]
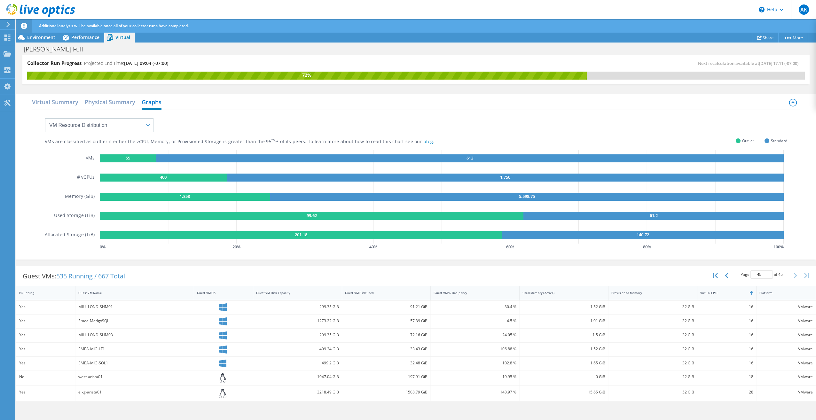
drag, startPoint x: 518, startPoint y: 178, endPoint x: 165, endPoint y: 179, distance: 352.1
click at [165, 179] on g "400 1,750" at bounding box center [442, 178] width 684 height 8
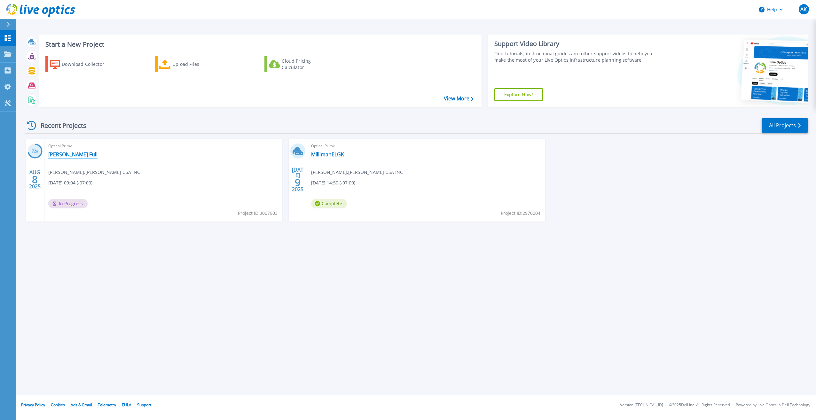
click at [66, 152] on link "[PERSON_NAME] Full" at bounding box center [72, 154] width 49 height 6
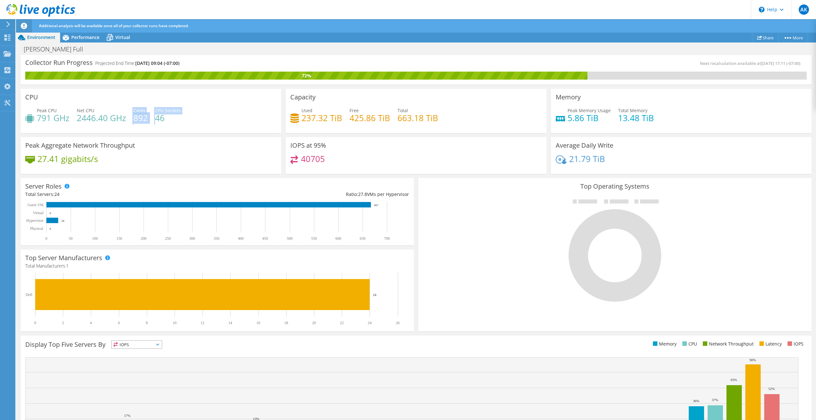
drag, startPoint x: 130, startPoint y: 118, endPoint x: 154, endPoint y: 118, distance: 24.6
click at [154, 118] on div "Peak CPU 791 GHz Net CPU 2446.40 GHz Cores 892 CPU Sockets 46" at bounding box center [150, 117] width 251 height 21
click at [128, 36] on span "Virtual" at bounding box center [122, 37] width 15 height 6
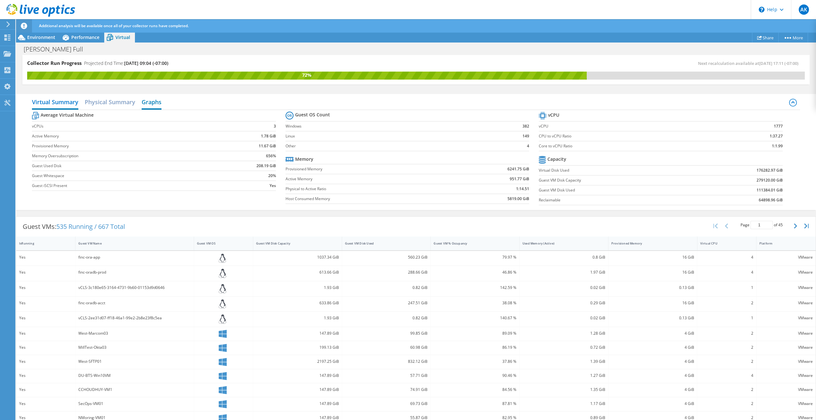
click at [146, 108] on h2 "Graphs" at bounding box center [152, 103] width 20 height 14
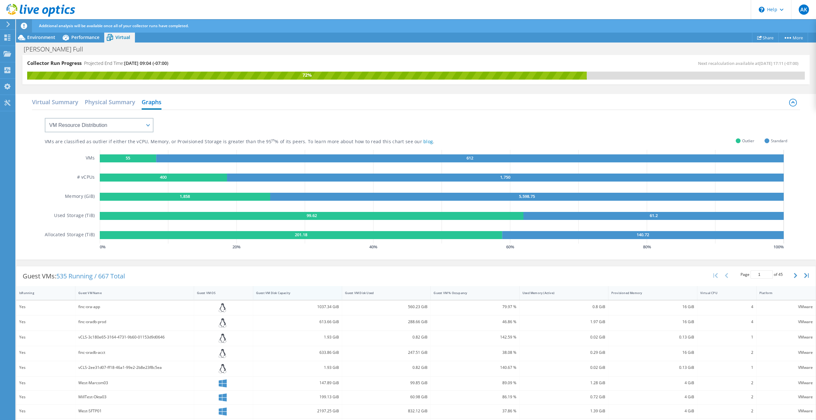
click at [277, 292] on div "Guest VM Disk Capacity" at bounding box center [293, 293] width 75 height 4
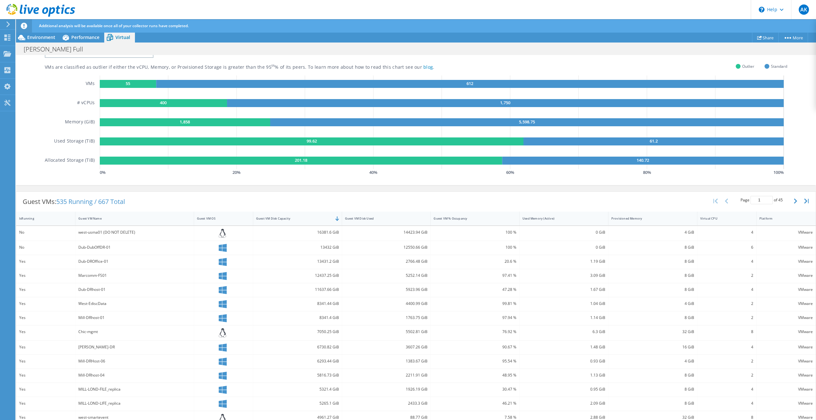
scroll to position [63, 0]
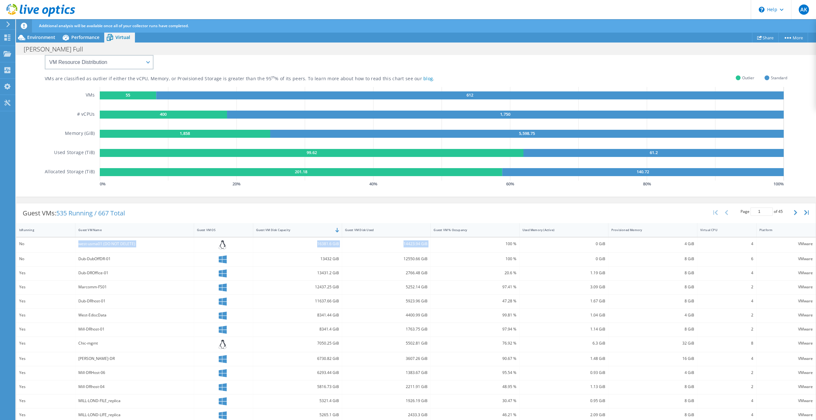
drag, startPoint x: 78, startPoint y: 243, endPoint x: 439, endPoint y: 243, distance: 360.8
click at [439, 243] on div "No west-usma01 (DO NOT DELETE) 16381.6 GiB 14423.94 GiB 100 % 0 GiB 4 GiB 4 VMw…" at bounding box center [416, 245] width 800 height 15
click at [86, 241] on div "west-usma01 (DO NOT DELETE)" at bounding box center [134, 244] width 112 height 7
drag, startPoint x: 74, startPoint y: 242, endPoint x: 101, endPoint y: 241, distance: 27.2
click at [101, 241] on div "No west-usma01 (DO NOT DELETE) 16381.6 GiB 14423.94 GiB 100 % 0 GiB 4 GiB 4 VMw…" at bounding box center [416, 245] width 800 height 15
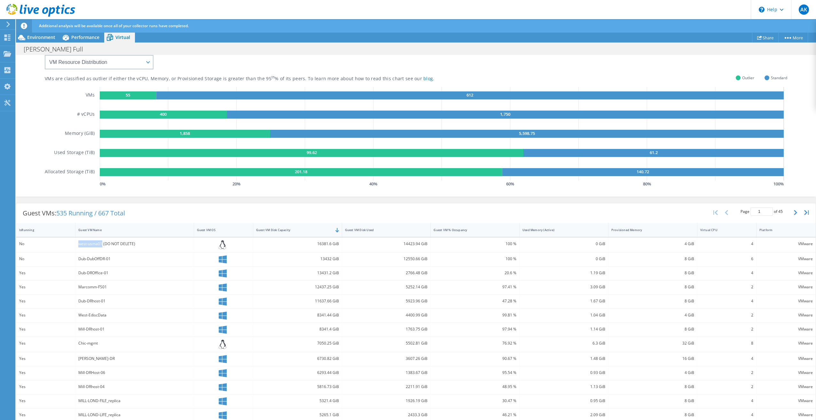
drag, startPoint x: 101, startPoint y: 241, endPoint x: 91, endPoint y: 241, distance: 10.9
drag, startPoint x: 79, startPoint y: 259, endPoint x: 430, endPoint y: 260, distance: 350.5
click at [430, 260] on div "No Dub-DubOffDR-01 13432 GiB 12550.66 GiB 100 % 0 GiB 8 GiB 6 VMware" at bounding box center [416, 260] width 800 height 14
click at [529, 210] on div "Guest VMs: 535 Running / 667 Total Page 1 of 45 5 rows 10 rows 20 rows 25 rows …" at bounding box center [416, 213] width 800 height 20
drag, startPoint x: 76, startPoint y: 300, endPoint x: 109, endPoint y: 301, distance: 32.6
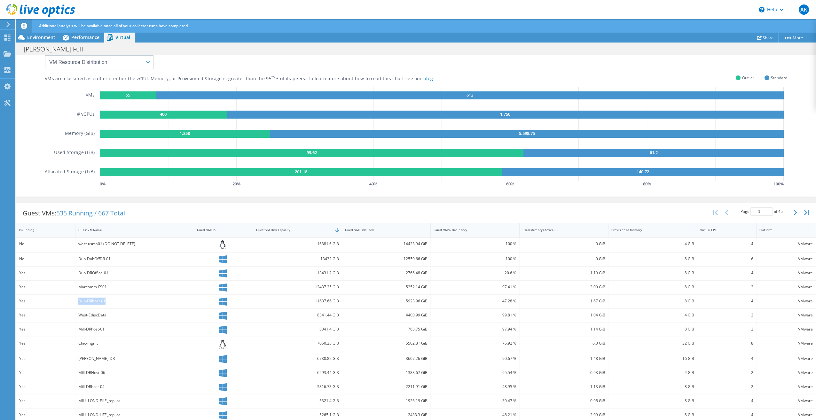
click at [109, 301] on div "Dub-DRhost-01" at bounding box center [134, 302] width 118 height 14
drag, startPoint x: 109, startPoint y: 301, endPoint x: 101, endPoint y: 298, distance: 7.8
copy div "Dub-DRhost-01"
drag, startPoint x: 82, startPoint y: 258, endPoint x: 700, endPoint y: 261, distance: 618.3
click at [700, 261] on div "No Dub-DubOffDR-01 13432 GiB 12550.66 GiB 100 % 0 GiB 8 GiB 6 VMware" at bounding box center [416, 260] width 800 height 14
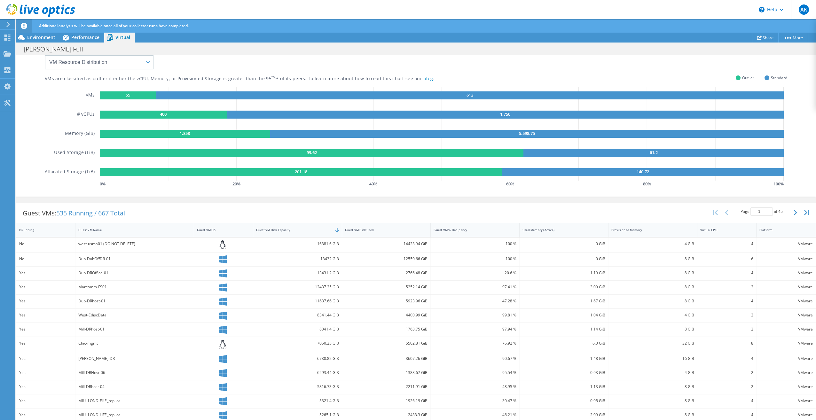
click at [115, 267] on div "Dub-DROffice-01" at bounding box center [134, 274] width 118 height 14
drag, startPoint x: 114, startPoint y: 257, endPoint x: 76, endPoint y: 258, distance: 37.4
click at [76, 258] on div "Dub-DubOffDR-01" at bounding box center [134, 260] width 118 height 14
drag, startPoint x: 76, startPoint y: 258, endPoint x: 101, endPoint y: 260, distance: 24.7
copy div "Dub-DubOffDR-01"
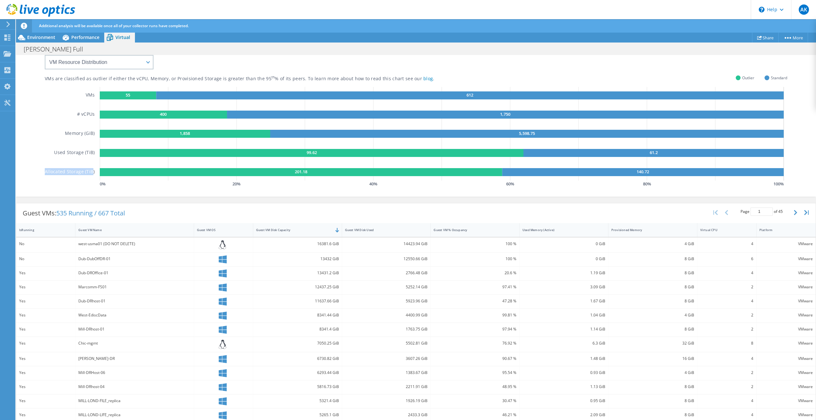
drag, startPoint x: 46, startPoint y: 173, endPoint x: 92, endPoint y: 172, distance: 46.4
click at [92, 172] on h5 "Allocated Storage (TiB)" at bounding box center [70, 172] width 50 height 8
drag, startPoint x: 92, startPoint y: 172, endPoint x: 70, endPoint y: 149, distance: 31.7
click at [70, 149] on h5 "Used Storage (TiB)" at bounding box center [74, 153] width 41 height 8
drag, startPoint x: 59, startPoint y: 152, endPoint x: 105, endPoint y: 148, distance: 45.9
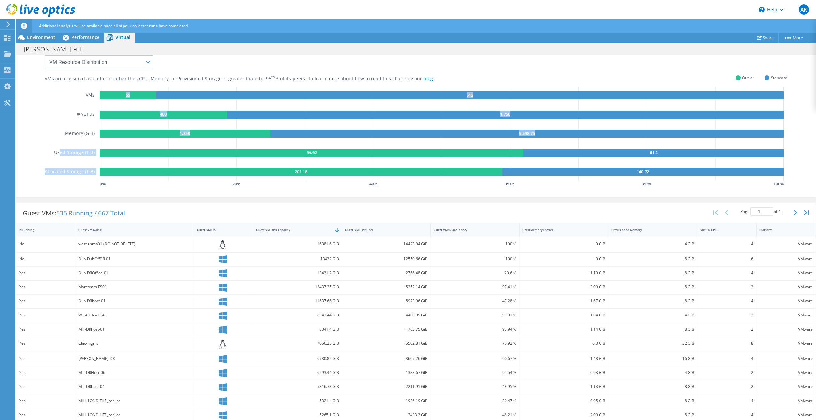
click at [105, 148] on div "VMs # vCPUs Memory (GiB) Used Storage (TiB) Allocated Storage (TiB) 55 612 400 …" at bounding box center [416, 138] width 743 height 102
drag, startPoint x: 105, startPoint y: 148, endPoint x: 82, endPoint y: 157, distance: 24.4
click at [82, 157] on div "VMs # vCPUs Memory (GiB) Used Storage (TiB) Allocated Storage (TiB)" at bounding box center [72, 138] width 55 height 102
click at [53, 152] on div "VMs # vCPUs Memory (GiB) Used Storage (TiB) Allocated Storage (TiB)" at bounding box center [72, 138] width 55 height 102
